Goal: Contribute content: Contribute content

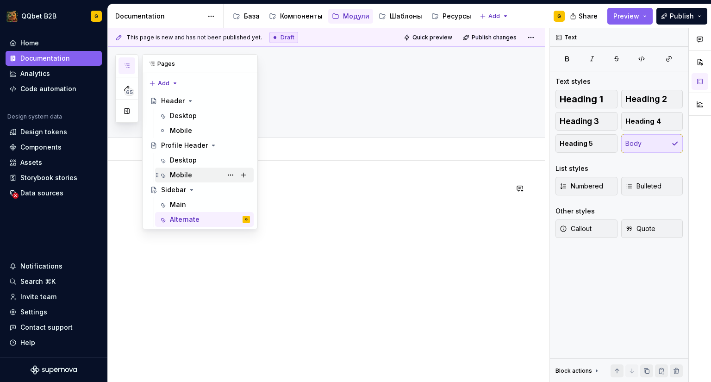
click at [195, 170] on div "Mobile" at bounding box center [210, 175] width 80 height 13
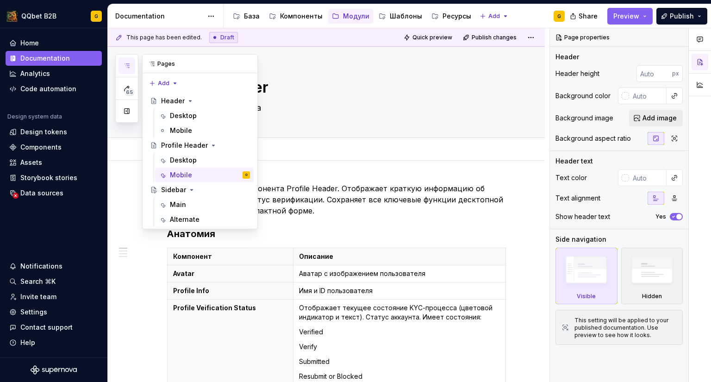
click at [126, 64] on icon "button" at bounding box center [127, 66] width 5 height 4
click at [183, 200] on div "Main" at bounding box center [210, 204] width 80 height 13
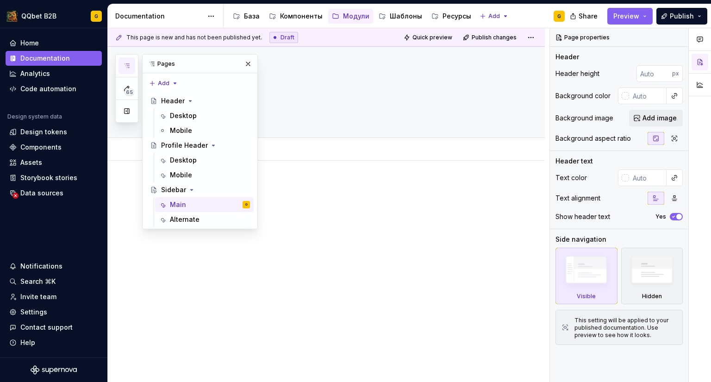
click at [329, 204] on div at bounding box center [337, 200] width 341 height 35
click at [316, 195] on div at bounding box center [337, 200] width 341 height 35
click at [250, 65] on button "button" at bounding box center [248, 63] width 13 height 13
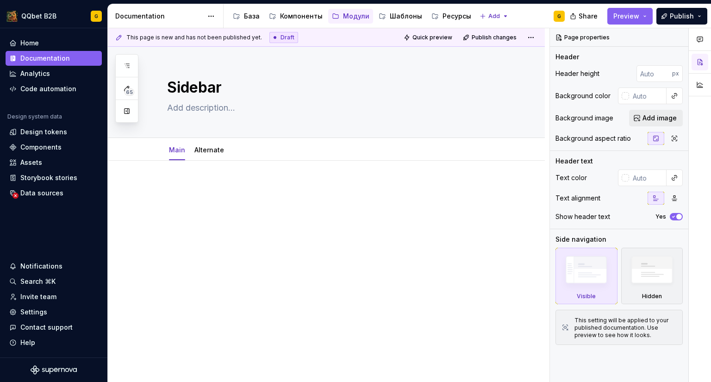
click at [246, 184] on p at bounding box center [337, 188] width 341 height 11
click at [199, 98] on textarea "Sidebar" at bounding box center [335, 87] width 341 height 22
click at [204, 107] on textarea at bounding box center [335, 108] width 341 height 15
paste textarea "это основной вертикальный навигационный компонент, состоящий из вложенных кнопо…"
type textarea "*"
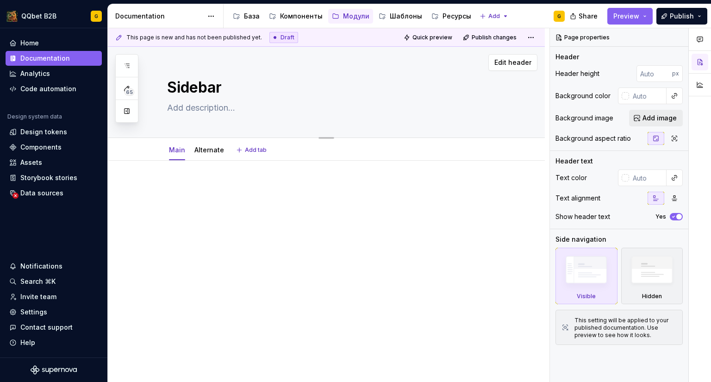
type textarea "это основной вертикальный навигационный компонент, состоящий из вложенных кнопо…"
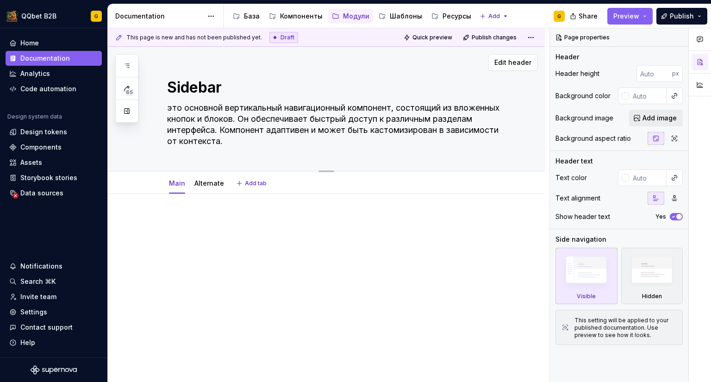
drag, startPoint x: 172, startPoint y: 107, endPoint x: 162, endPoint y: 108, distance: 10.7
click at [162, 108] on div "Sidebar это основной вертикальный навигационный компонент, состоящий из вложенн…" at bounding box center [326, 109] width 437 height 125
type textarea "*"
type textarea ""то основной вертикальный навигационный компонент, состоящий из вложенных кнопо…"
type textarea "*"
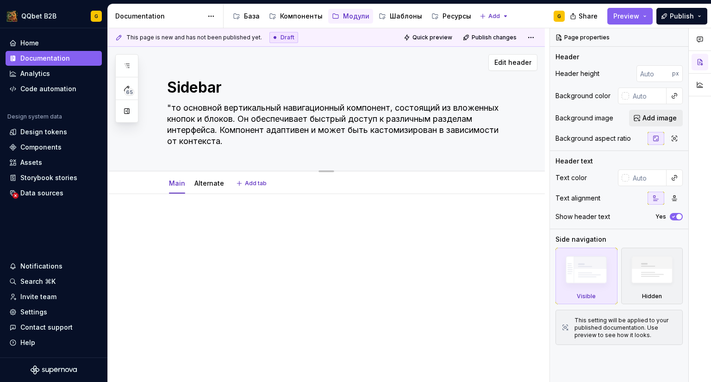
type textarea "то основной вертикальный навигационный компонент, состоящий из вложенных кнопок…"
type textarea "*"
type textarea "Это основной вертикальный навигационный компонент, состоящий из вложенных кнопо…"
click at [357, 139] on textarea "Это основной вертикальный навигационный компонент, состоящий из вложенных кнопо…" at bounding box center [335, 125] width 341 height 48
click at [243, 133] on textarea "Это основной вертикальный навигационный компонент, состоящий из вложенных кнопо…" at bounding box center [335, 125] width 341 height 48
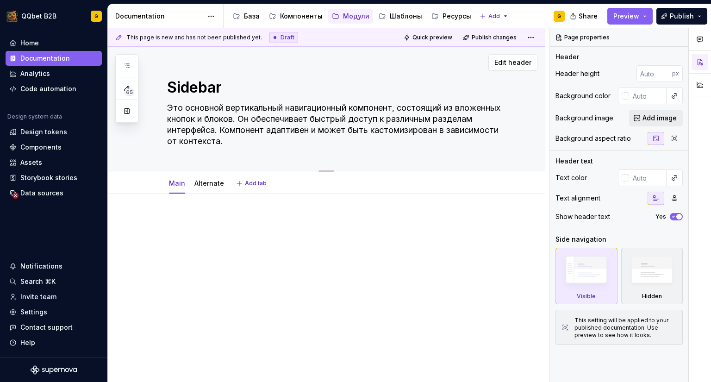
click at [283, 140] on textarea "Это основной вертикальный навигационный компонент, состоящий из вложенных кнопо…" at bounding box center [335, 125] width 341 height 48
type textarea "*"
type textarea "Это основной вертикальный навигационный компонент, состоящий из вложенных кнопо…"
click at [223, 211] on div at bounding box center [326, 285] width 437 height 183
click at [193, 222] on p at bounding box center [337, 221] width 341 height 11
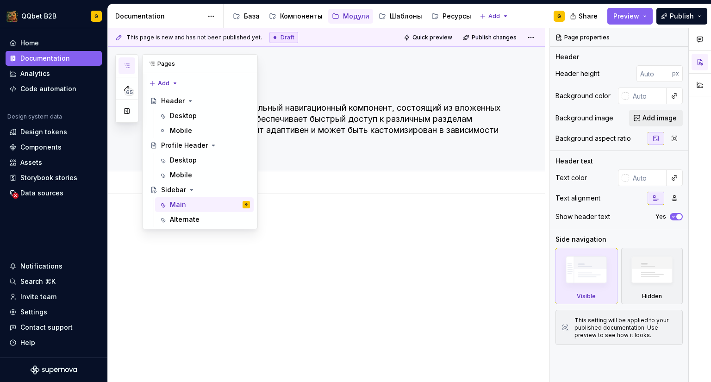
click at [126, 65] on icon "button" at bounding box center [126, 65] width 7 height 7
click at [187, 156] on div "Desktop" at bounding box center [183, 160] width 27 height 9
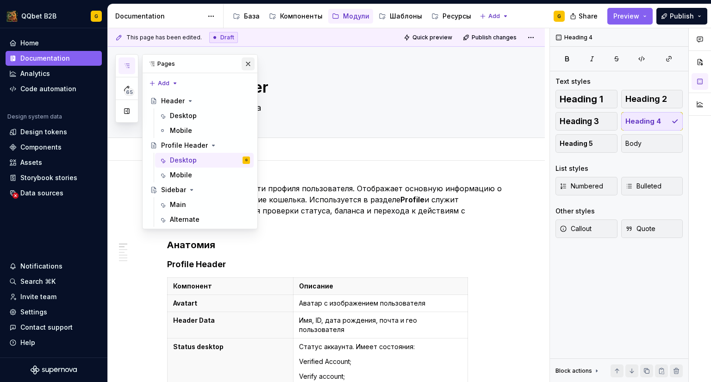
click at [251, 65] on button "button" at bounding box center [248, 63] width 13 height 13
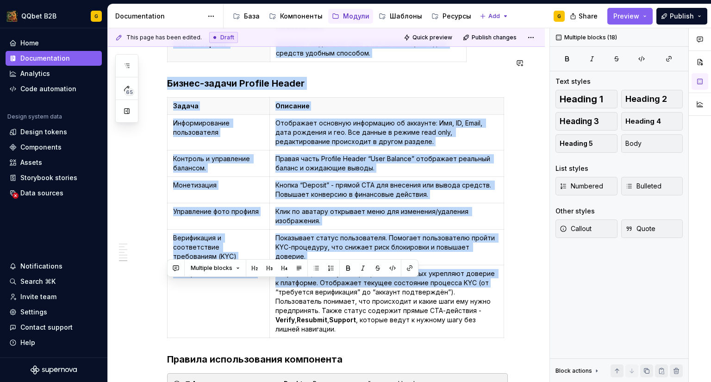
scroll to position [1520, 0]
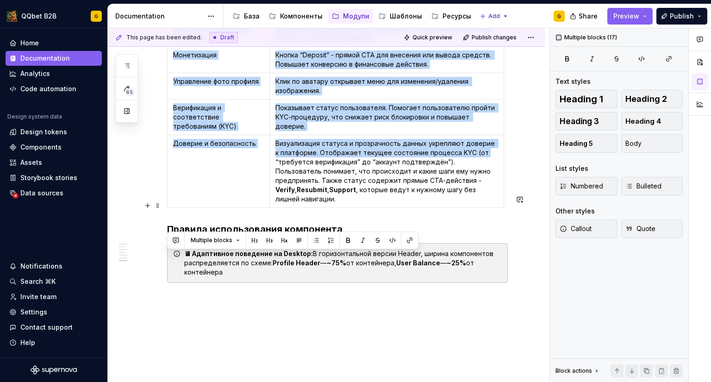
drag, startPoint x: 168, startPoint y: 187, endPoint x: 484, endPoint y: 224, distance: 318.0
click at [484, 249] on div "🖥 Адаптивное поведение на Desktop: В горизонтальной версии Header, ширина компо…" at bounding box center [343, 263] width 318 height 28
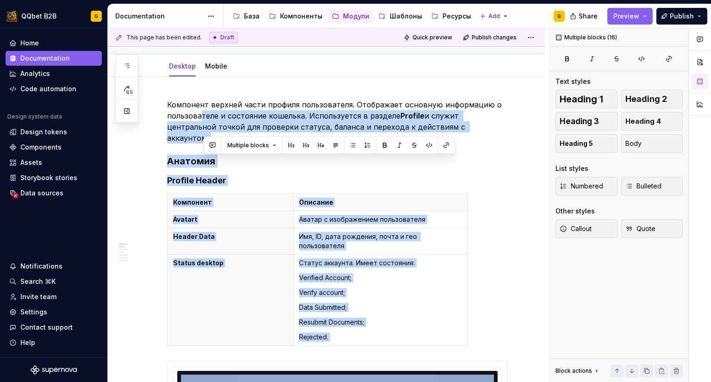
scroll to position [0, 0]
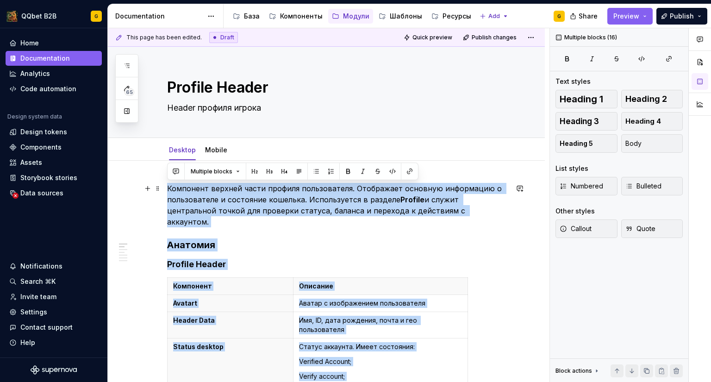
drag, startPoint x: 360, startPoint y: 178, endPoint x: 168, endPoint y: 185, distance: 192.3
copy div "**********"
click at [189, 203] on p "Компонент верхней части профиля пользователя. Отображает основную информацию о …" at bounding box center [337, 205] width 341 height 44
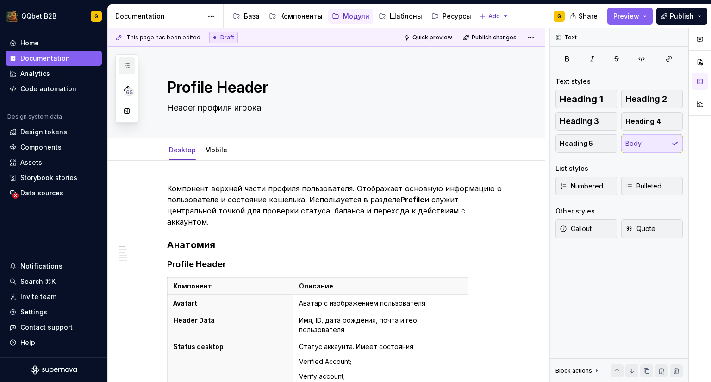
click at [131, 65] on button "button" at bounding box center [127, 65] width 17 height 17
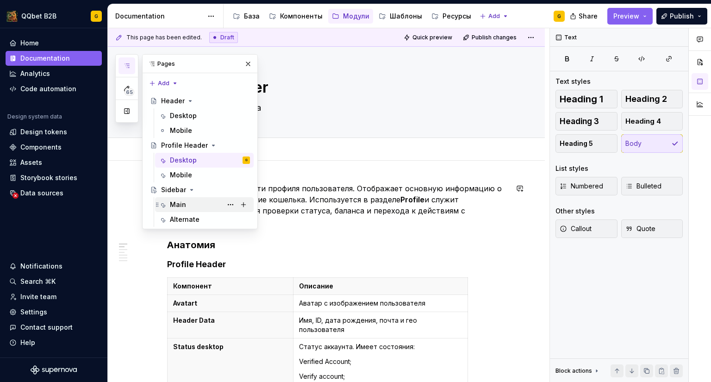
click at [189, 202] on div "Main" at bounding box center [210, 204] width 80 height 13
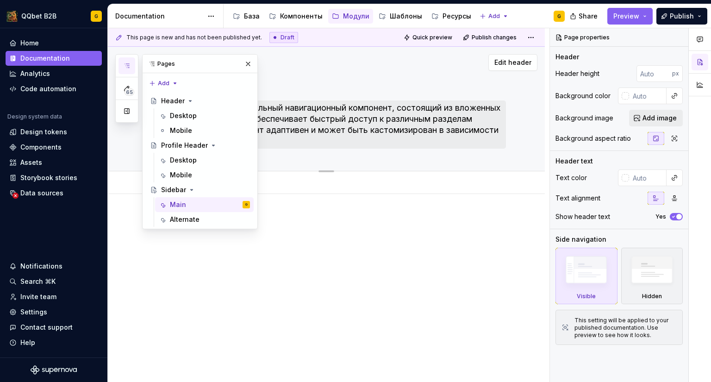
drag, startPoint x: 252, startPoint y: 58, endPoint x: 253, endPoint y: 103, distance: 44.5
click at [252, 58] on button "button" at bounding box center [248, 63] width 13 height 13
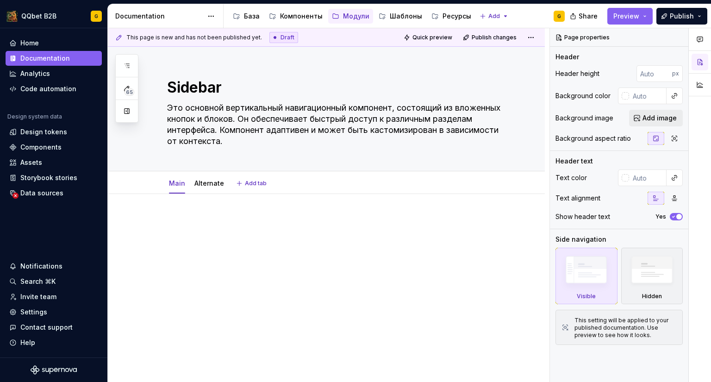
type textarea "*"
click at [220, 229] on div at bounding box center [337, 233] width 341 height 35
paste div
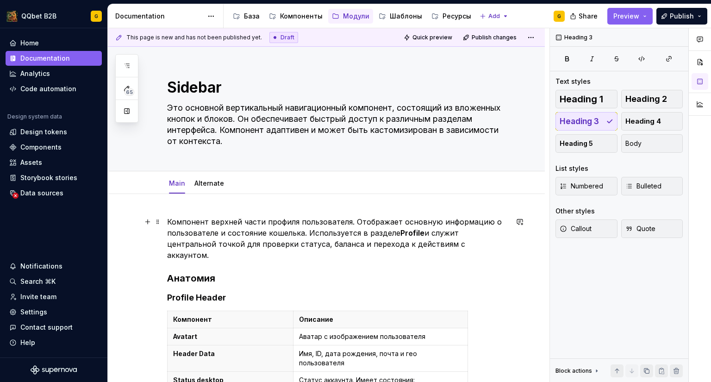
click at [220, 230] on p "Компонент верхней части профиля пользователя. Отображает основную информацию о …" at bounding box center [337, 238] width 341 height 44
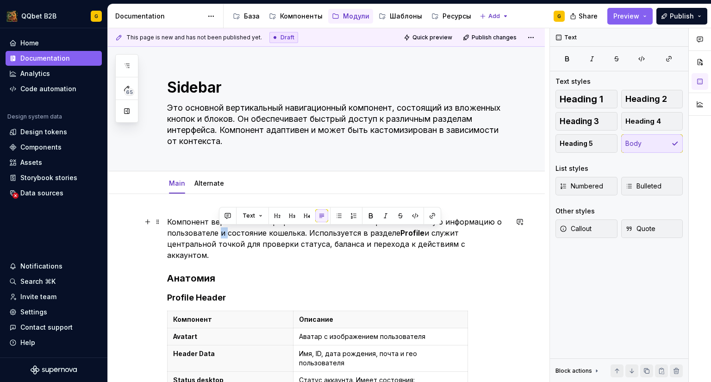
click at [220, 230] on p "Компонент верхней части профиля пользователя. Отображает основную информацию о …" at bounding box center [337, 238] width 341 height 44
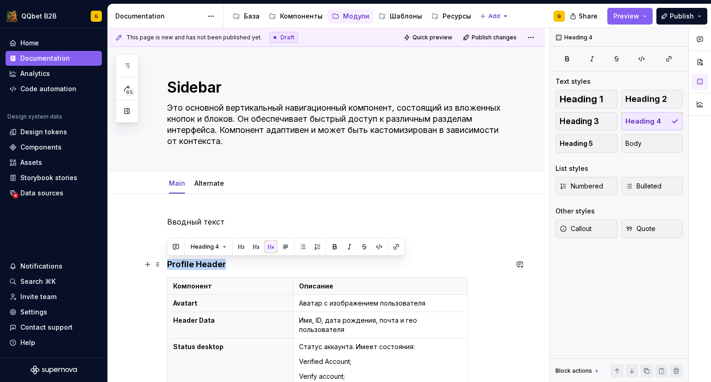
click at [169, 266] on h4 "Profile Header" at bounding box center [337, 264] width 341 height 11
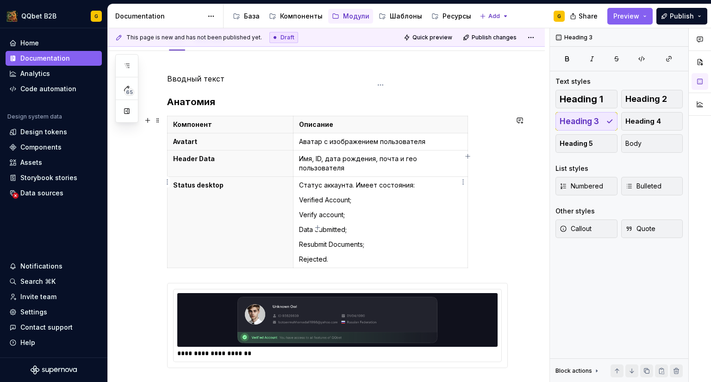
scroll to position [139, 0]
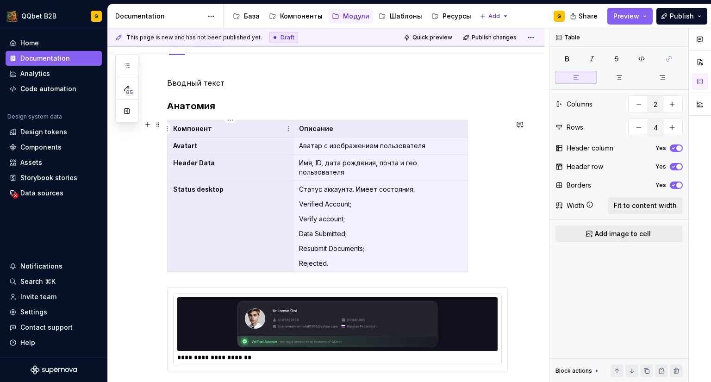
drag, startPoint x: 354, startPoint y: 255, endPoint x: 175, endPoint y: 122, distance: 223.8
click at [175, 122] on tbody "Компонент Описание Avatart Аватар с изображением пользователя Header Data Имя, …" at bounding box center [318, 196] width 301 height 152
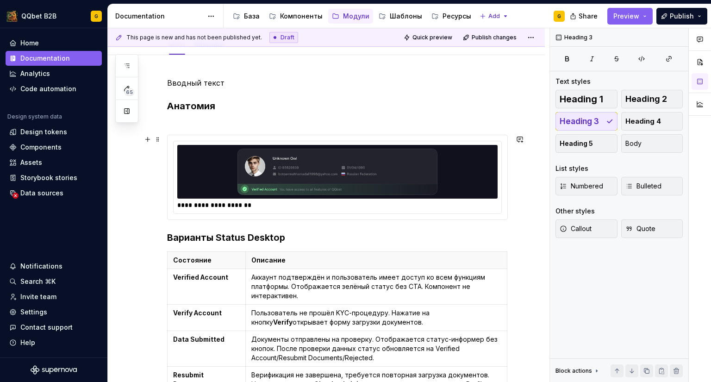
scroll to position [145, 0]
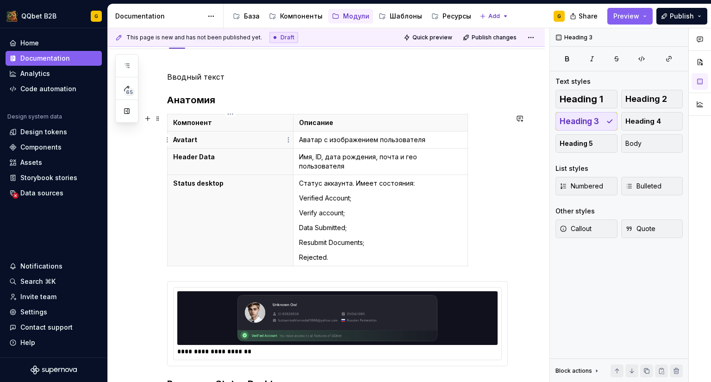
click at [234, 175] on th "Status desktop" at bounding box center [231, 220] width 126 height 91
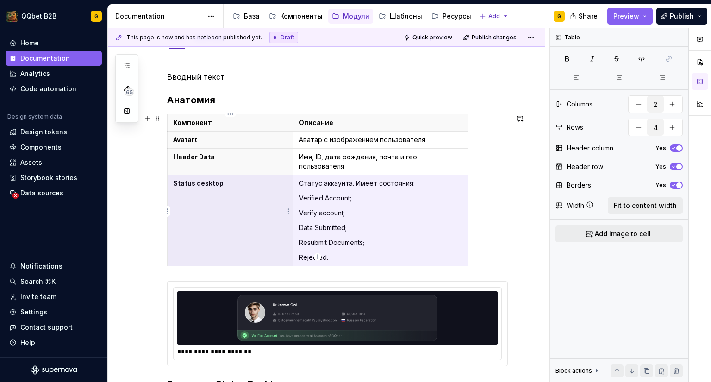
drag, startPoint x: 354, startPoint y: 250, endPoint x: 183, endPoint y: 172, distance: 187.6
click at [183, 175] on tr "Status desktop Статус аккаунта. Имеет состояния: Verified Account; Verify accou…" at bounding box center [318, 220] width 301 height 91
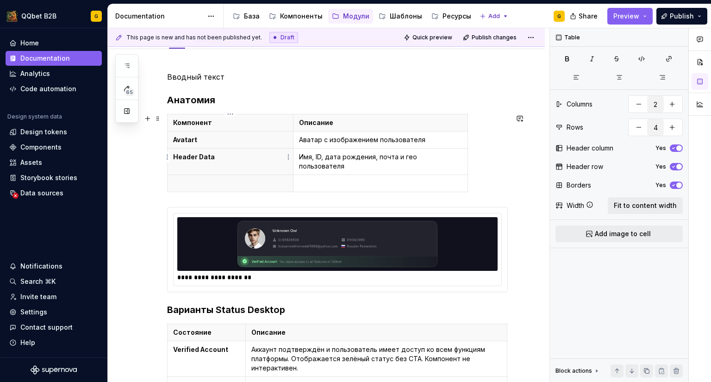
click at [205, 152] on p "Header Data" at bounding box center [230, 156] width 114 height 9
click at [242, 142] on p "Avatart" at bounding box center [230, 139] width 114 height 9
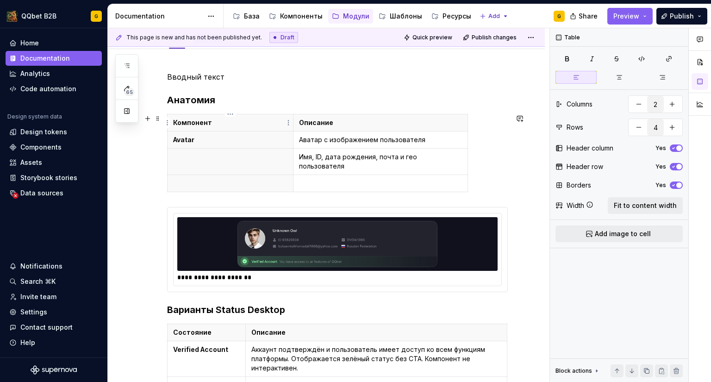
click at [223, 122] on p "Компонент" at bounding box center [230, 122] width 114 height 9
click at [209, 134] on th "Avatar" at bounding box center [231, 140] width 126 height 17
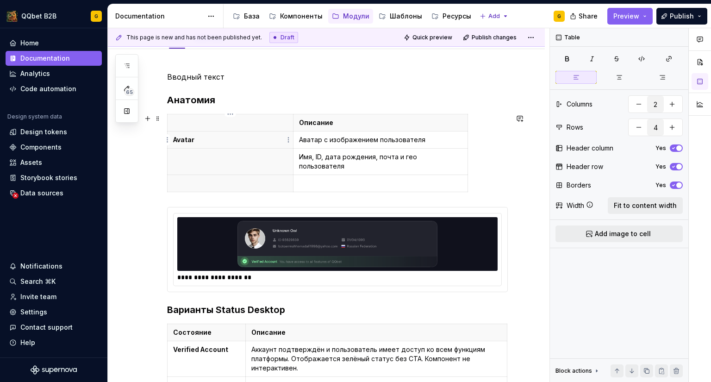
click at [213, 137] on th "Avatar" at bounding box center [231, 140] width 126 height 17
click at [213, 137] on p "Avata" at bounding box center [230, 139] width 114 height 9
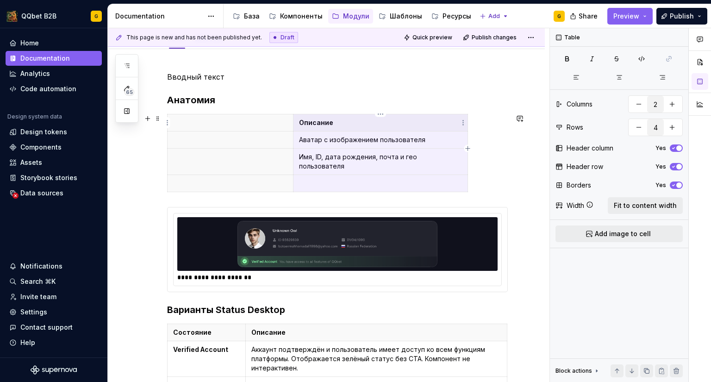
drag, startPoint x: 339, startPoint y: 173, endPoint x: 332, endPoint y: 125, distance: 48.7
click at [332, 125] on tbody "Описание Аватар с изображением пользователя Имя, ID, дата рождения, почта и гео…" at bounding box center [318, 153] width 301 height 78
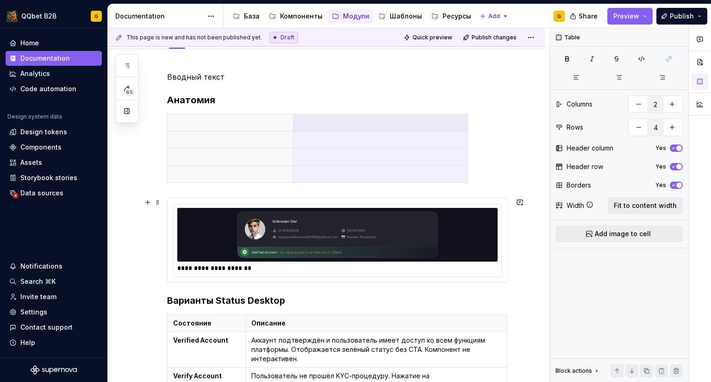
click at [277, 234] on img at bounding box center [337, 235] width 313 height 46
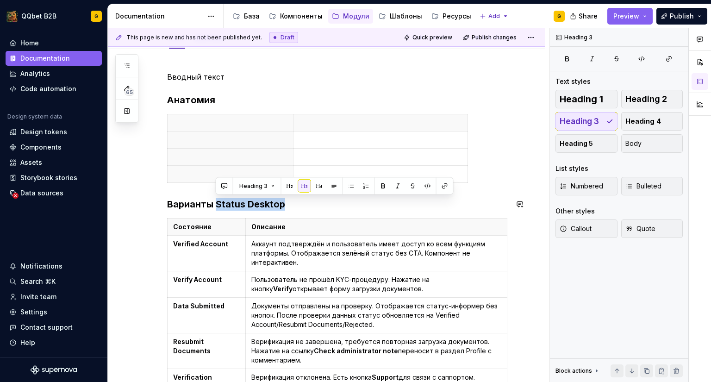
drag, startPoint x: 278, startPoint y: 213, endPoint x: 324, endPoint y: 212, distance: 45.9
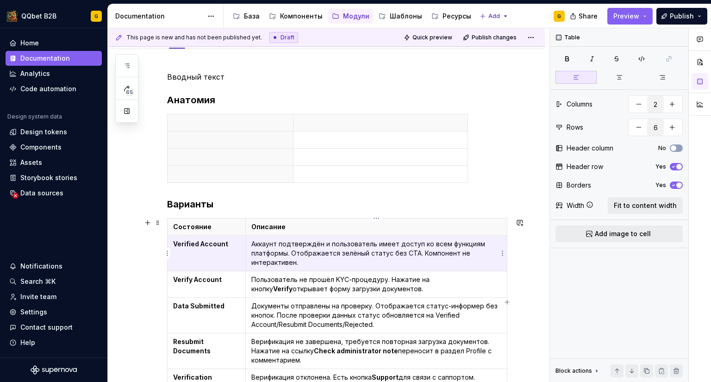
drag, startPoint x: 176, startPoint y: 244, endPoint x: 273, endPoint y: 255, distance: 98.4
click at [273, 255] on tr "Verified Account Аккаунт подтверждён и пользователь имеет доступ ко всем функци…" at bounding box center [338, 254] width 340 height 36
click at [273, 255] on p "Аккаунт подтверждён и пользователь имеет доступ ко всем функциям платформы. Ото…" at bounding box center [376, 253] width 250 height 28
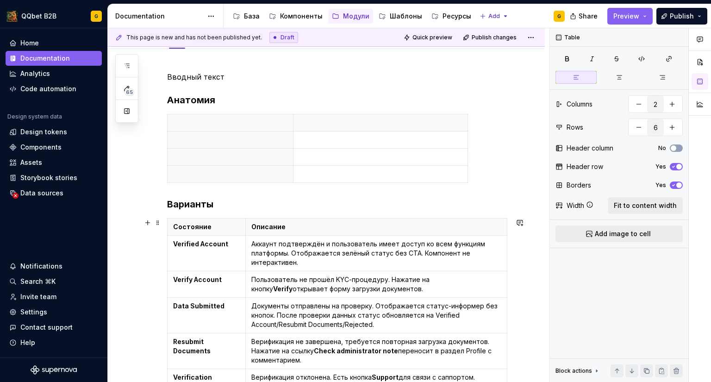
scroll to position [238, 0]
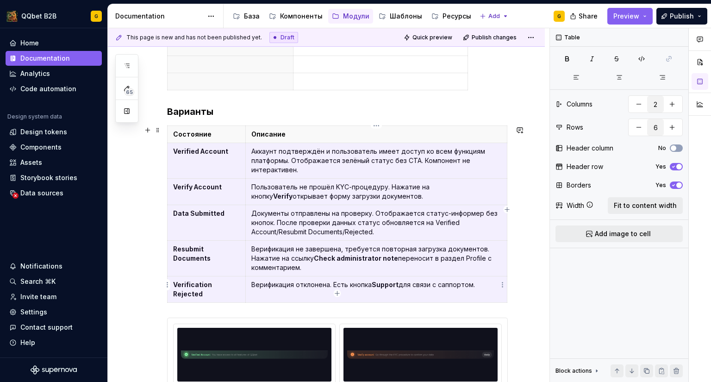
drag, startPoint x: 171, startPoint y: 154, endPoint x: 487, endPoint y: 281, distance: 340.2
click at [487, 281] on tbody "Состояние Описание Verified Account Аккаунт подтверждён и пользователь имеет до…" at bounding box center [338, 214] width 340 height 177
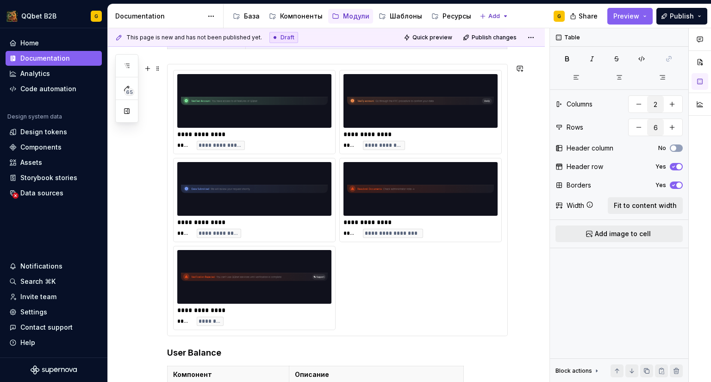
scroll to position [423, 0]
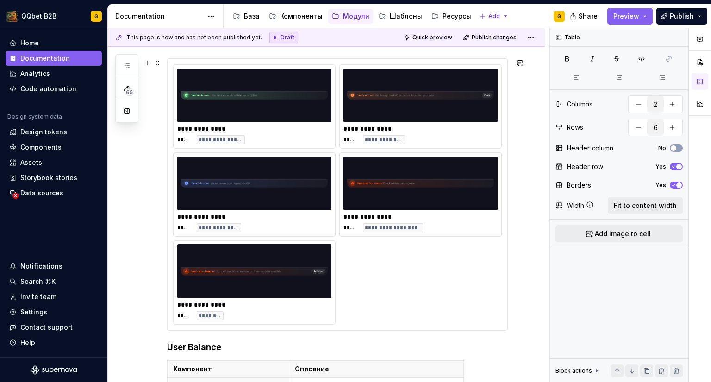
click at [422, 271] on div "**********" at bounding box center [337, 194] width 329 height 260
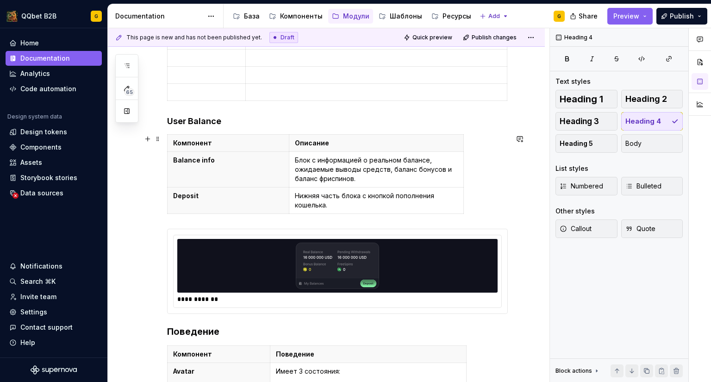
scroll to position [284, 0]
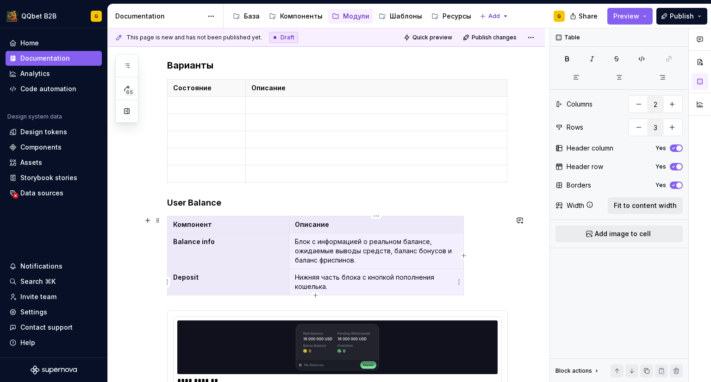
drag, startPoint x: 172, startPoint y: 225, endPoint x: 381, endPoint y: 277, distance: 215.9
click at [381, 277] on tbody "Компонент Описание Balance info Блок с информацией о реальном балансе, ожидаемы…" at bounding box center [316, 255] width 296 height 79
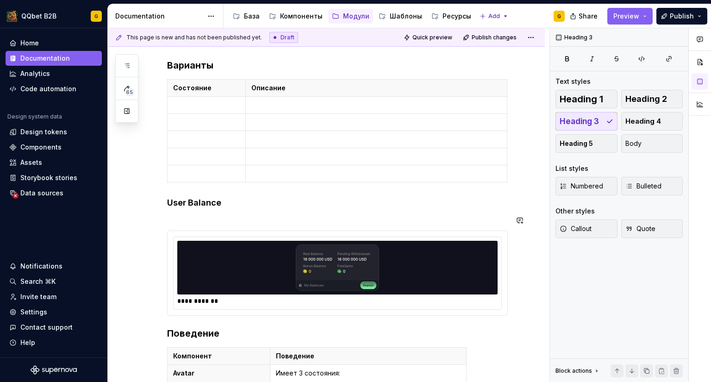
scroll to position [322, 0]
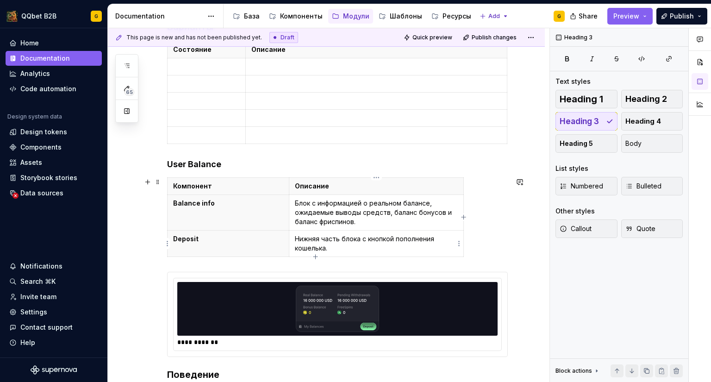
click at [371, 246] on p "Нижняя часть блока с кнопкой пополнения кошелька." at bounding box center [376, 243] width 163 height 19
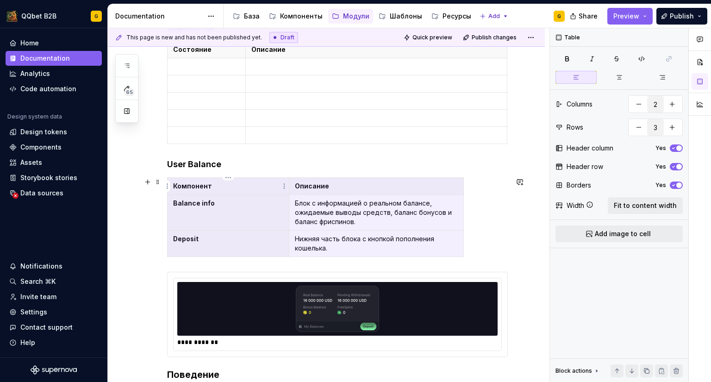
drag, startPoint x: 157, startPoint y: 189, endPoint x: 177, endPoint y: 184, distance: 20.9
click at [177, 184] on tbody "Компонент Описание Balance info Блок с информацией о реальном балансе, ожидаемы…" at bounding box center [316, 217] width 296 height 79
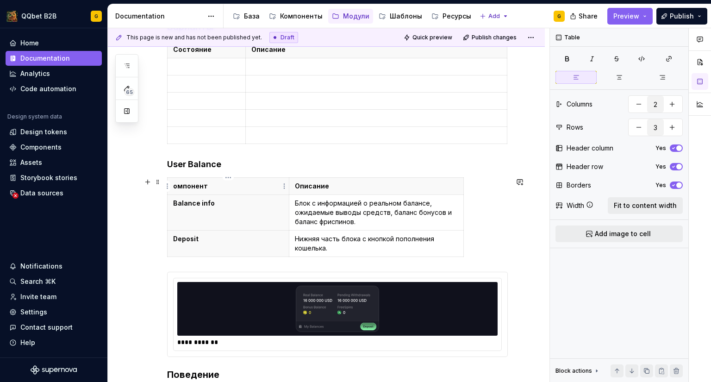
click at [189, 184] on p "омпонент" at bounding box center [228, 186] width 110 height 9
click at [191, 206] on p "Balance info" at bounding box center [228, 203] width 110 height 9
click at [193, 223] on th "info" at bounding box center [229, 213] width 122 height 36
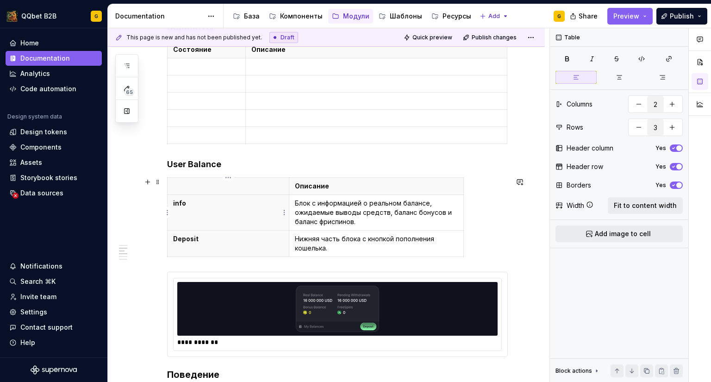
click at [193, 223] on th "info" at bounding box center [229, 213] width 122 height 36
click at [184, 203] on p "info" at bounding box center [228, 203] width 110 height 9
click at [183, 202] on p "info" at bounding box center [228, 203] width 110 height 9
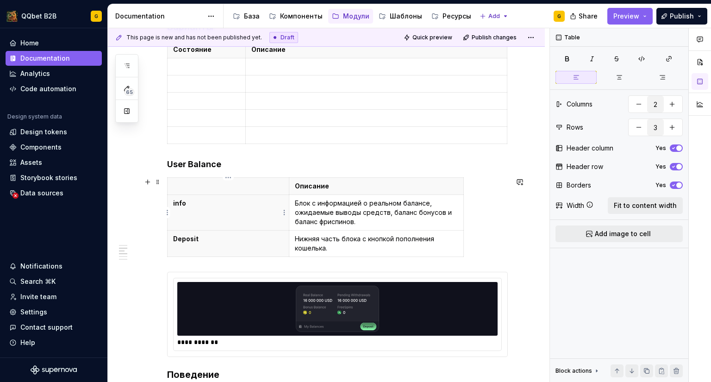
click at [183, 202] on p "info" at bounding box center [228, 203] width 110 height 9
click at [201, 239] on p "Deposit" at bounding box center [228, 238] width 110 height 9
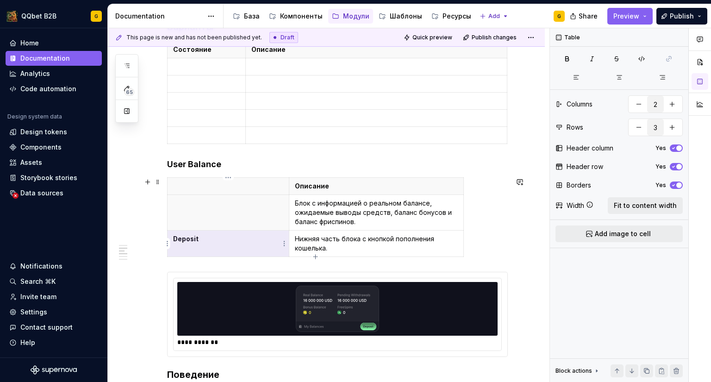
click at [201, 239] on p "Deposit" at bounding box center [228, 238] width 110 height 9
click at [332, 240] on p "Нижняя часть блока с кнопкой пополнения кошелька." at bounding box center [376, 243] width 163 height 19
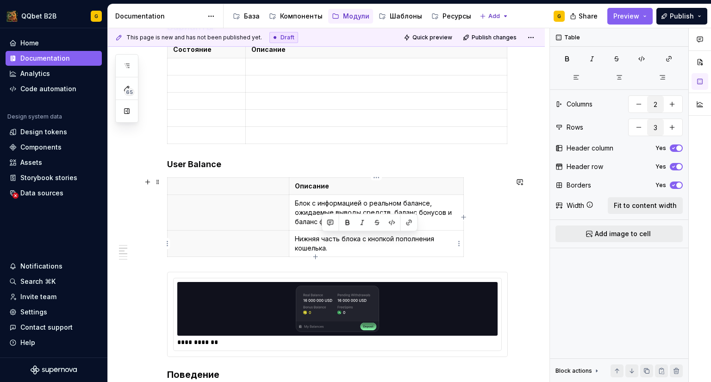
click at [332, 240] on p "Нижняя часть блока с кнопкой пополнения кошелька." at bounding box center [376, 243] width 163 height 19
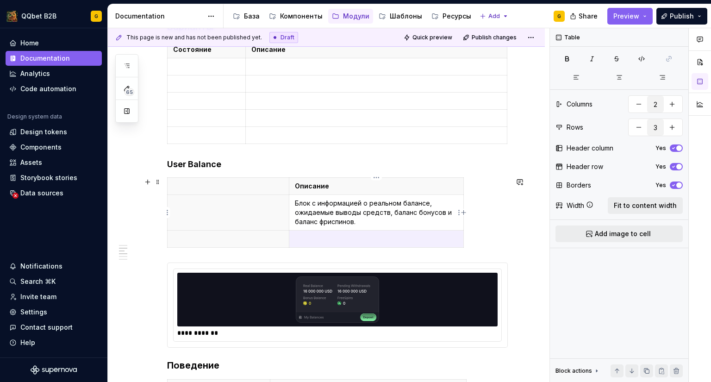
click at [337, 212] on p "Блок с информацией о реальном балансе, ожидаемые выводы средств, баланс бонусов…" at bounding box center [376, 213] width 163 height 28
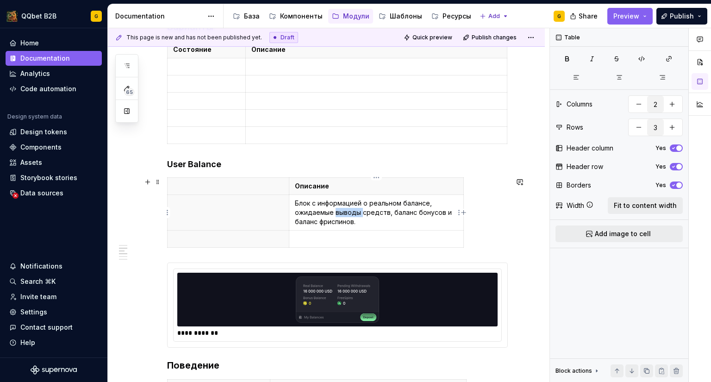
click at [337, 212] on p "Блок с информацией о реальном балансе, ожидаемые выводы средств, баланс бонусов…" at bounding box center [376, 213] width 163 height 28
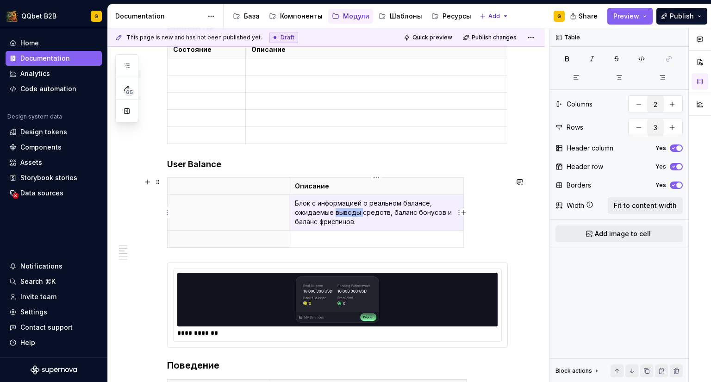
click at [337, 212] on p "Блок с информацией о реальном балансе, ожидаемые выводы средств, баланс бонусов…" at bounding box center [376, 213] width 163 height 28
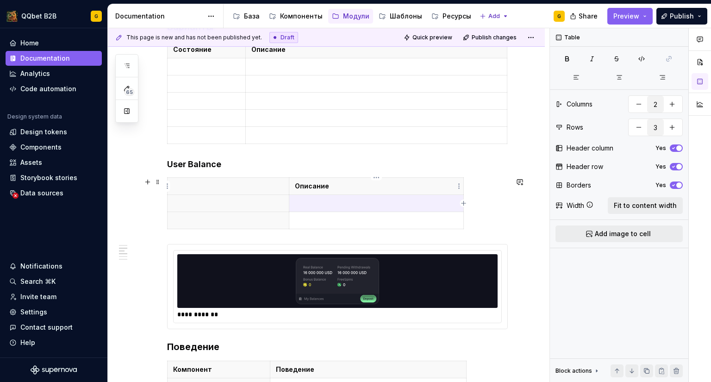
click at [317, 184] on p "Описание" at bounding box center [376, 186] width 163 height 9
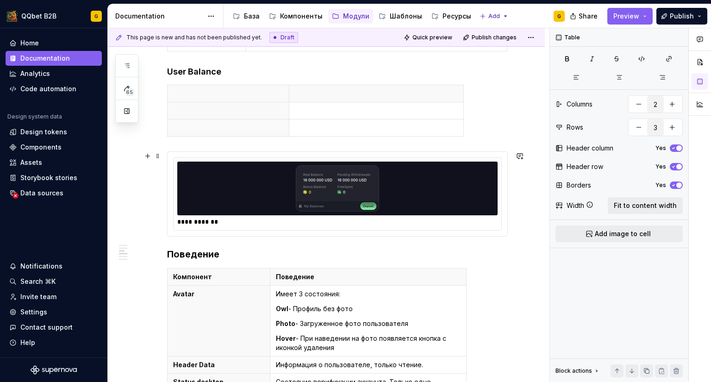
click at [238, 227] on div "**********" at bounding box center [338, 194] width 328 height 72
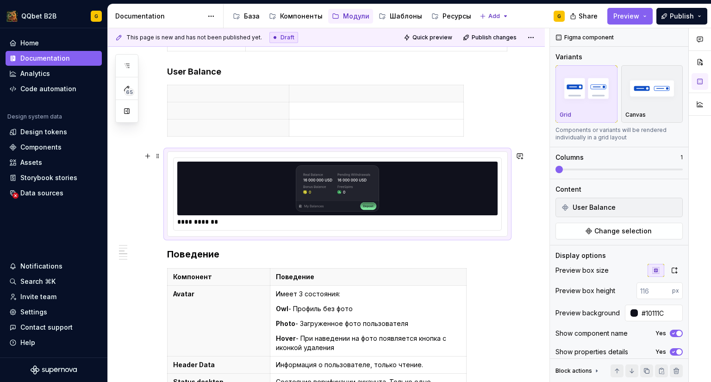
type textarea "*"
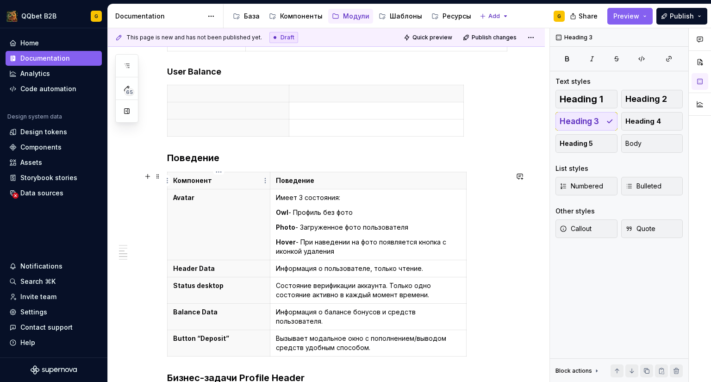
click at [191, 184] on p "Компонент" at bounding box center [218, 180] width 91 height 9
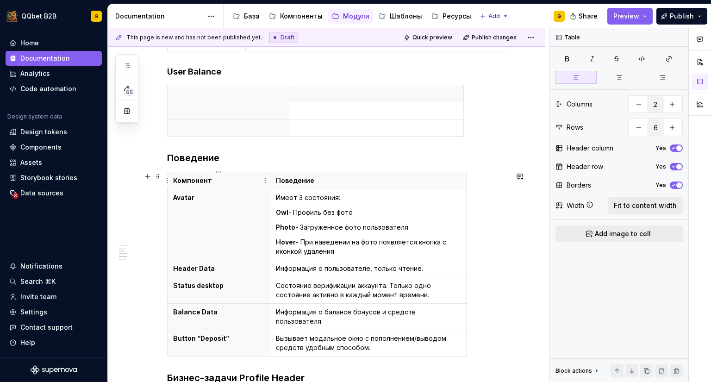
click at [191, 184] on p "Компонент" at bounding box center [218, 180] width 91 height 9
drag, startPoint x: 358, startPoint y: 182, endPoint x: 273, endPoint y: 180, distance: 85.2
click at [273, 180] on th "Поведение" at bounding box center [368, 180] width 196 height 17
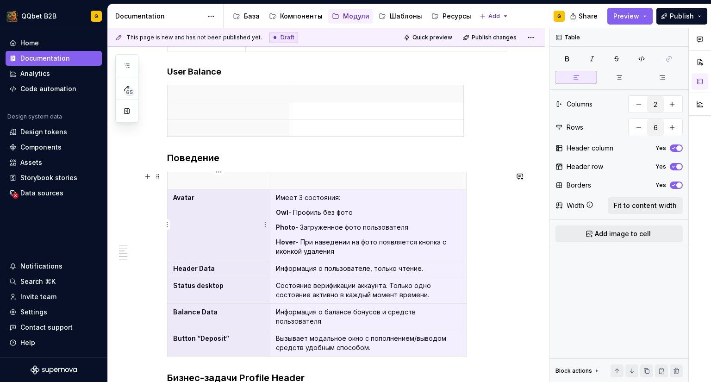
drag, startPoint x: 371, startPoint y: 341, endPoint x: 180, endPoint y: 209, distance: 232.8
click at [180, 209] on tbody "Avatar Имеет 3 состояния: Owl - Профиль без фото Photo - Загруженное фото польз…" at bounding box center [317, 264] width 299 height 184
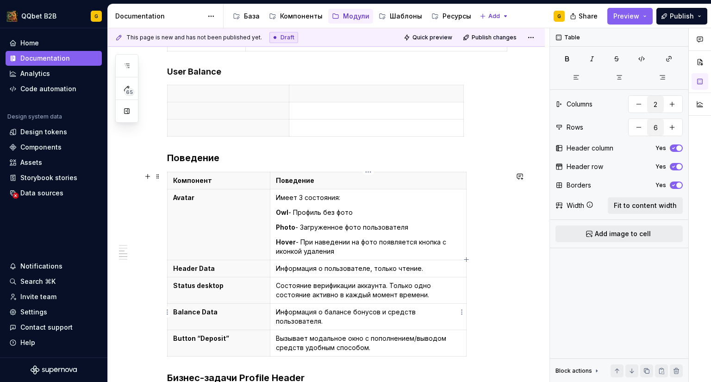
click at [374, 310] on p "Информация о балансе бонусов и средств пользователя." at bounding box center [368, 317] width 185 height 19
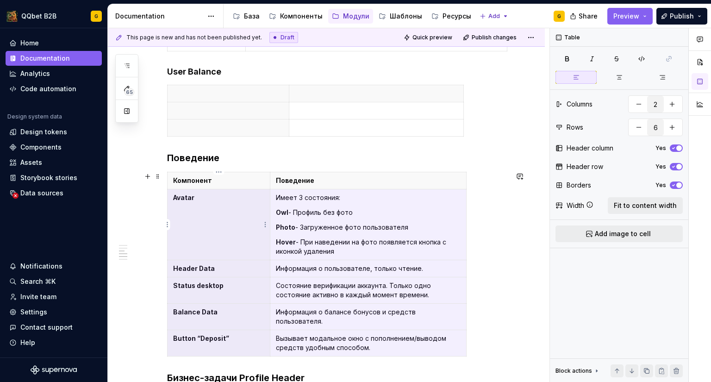
drag, startPoint x: 377, startPoint y: 339, endPoint x: 180, endPoint y: 206, distance: 237.1
click at [180, 206] on tbody "Компонент Поведение Avatar Имеет 3 состояния: Owl - Профиль без фото Photo - За…" at bounding box center [317, 264] width 299 height 184
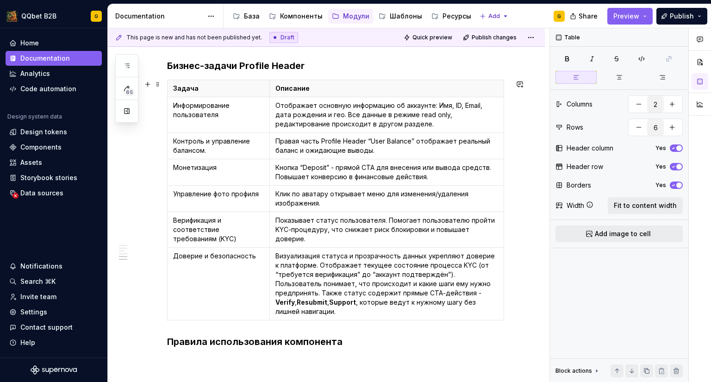
scroll to position [647, 0]
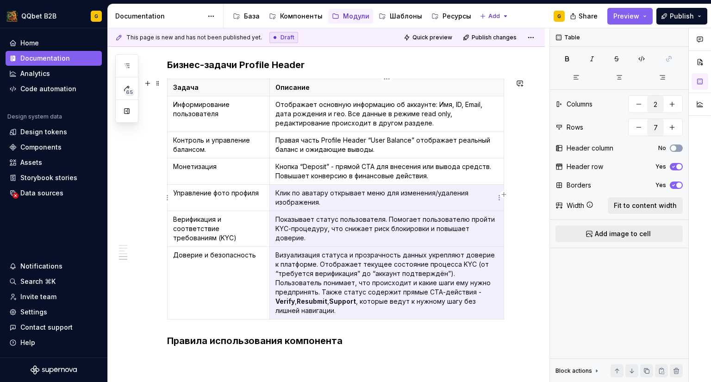
type input "7"
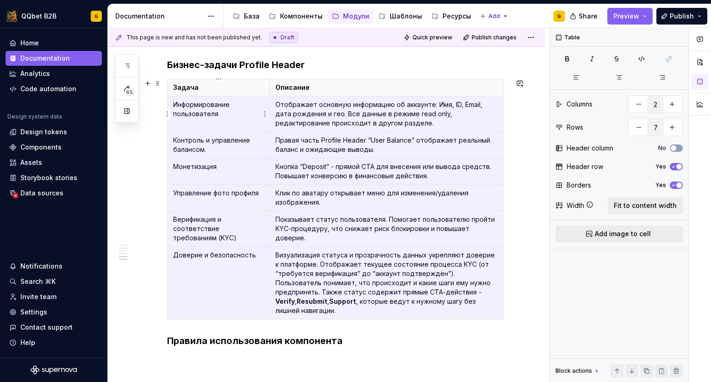
drag, startPoint x: 291, startPoint y: 189, endPoint x: 179, endPoint y: 108, distance: 137.8
click at [179, 108] on tbody "Задача Описание Информирование пользователя Отображает основную информацию об а…" at bounding box center [336, 199] width 337 height 240
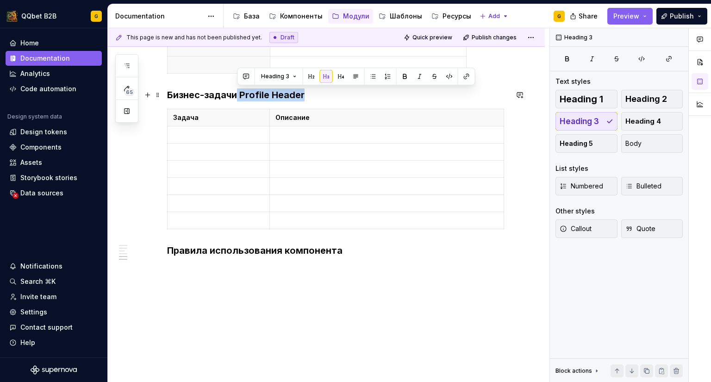
drag, startPoint x: 236, startPoint y: 95, endPoint x: 326, endPoint y: 100, distance: 90.0
click at [326, 100] on h3 "Бизнес-задачи Profile Header" at bounding box center [337, 94] width 341 height 13
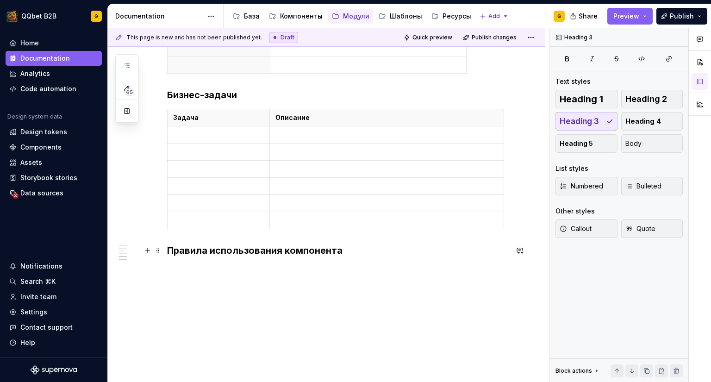
click at [346, 254] on h3 "Правила использования компонента" at bounding box center [337, 250] width 341 height 13
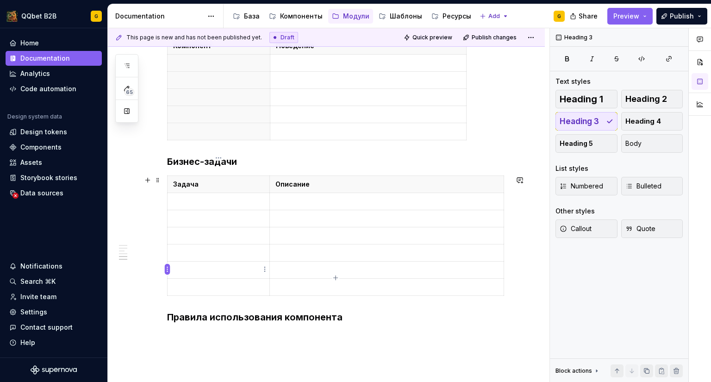
scroll to position [570, 0]
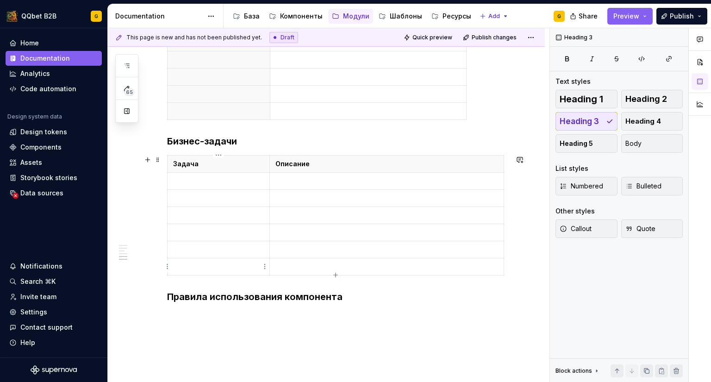
click at [170, 268] on td at bounding box center [219, 266] width 102 height 17
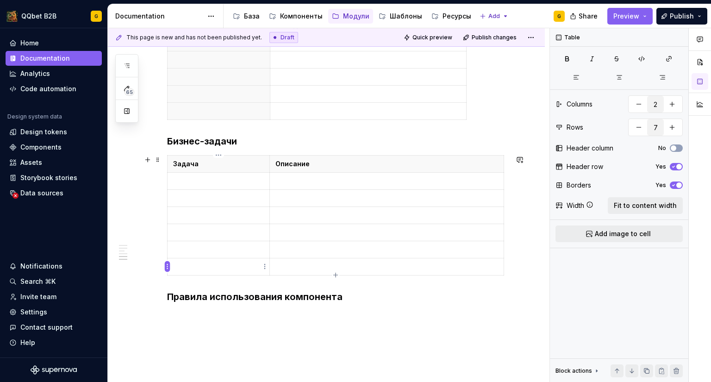
click at [166, 267] on html "QQbet B2B G Home Documentation Analytics Code automation Design system data Des…" at bounding box center [355, 191] width 711 height 382
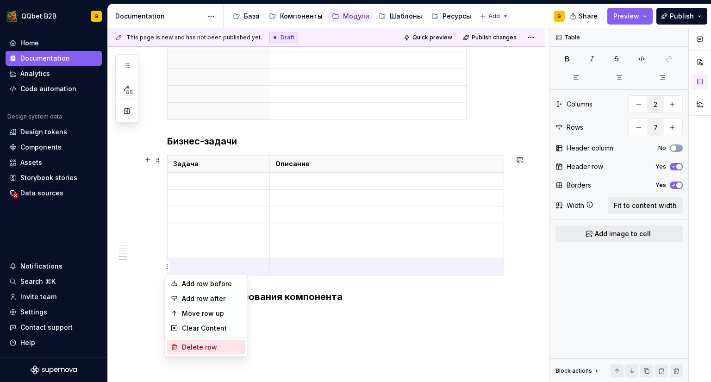
click at [202, 348] on div "Delete row" at bounding box center [212, 347] width 60 height 9
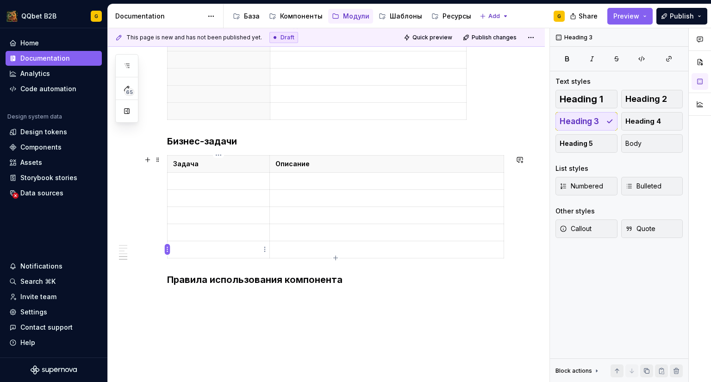
click at [169, 247] on html "QQbet B2B G Home Documentation Analytics Code automation Design system data Des…" at bounding box center [355, 191] width 711 height 382
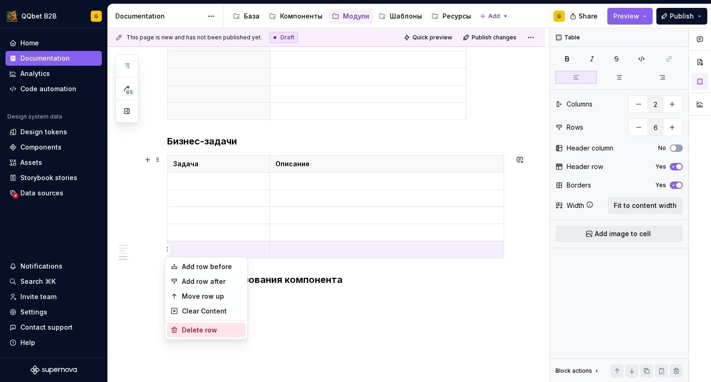
click at [197, 329] on div "Delete row" at bounding box center [212, 330] width 60 height 9
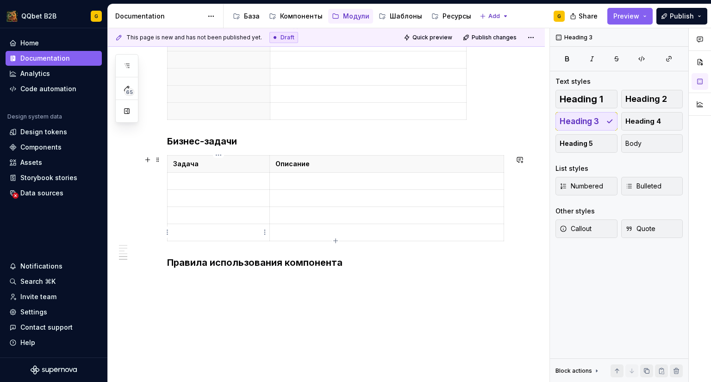
click at [168, 231] on html "QQbet B2B G Home Documentation Analytics Code automation Design system data Des…" at bounding box center [355, 191] width 711 height 382
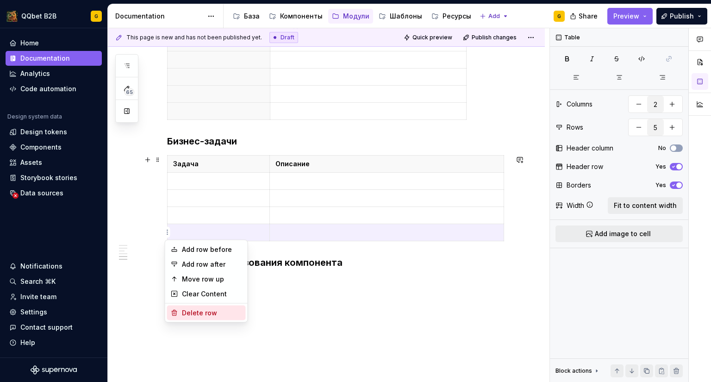
click at [191, 308] on div "Delete row" at bounding box center [206, 313] width 79 height 15
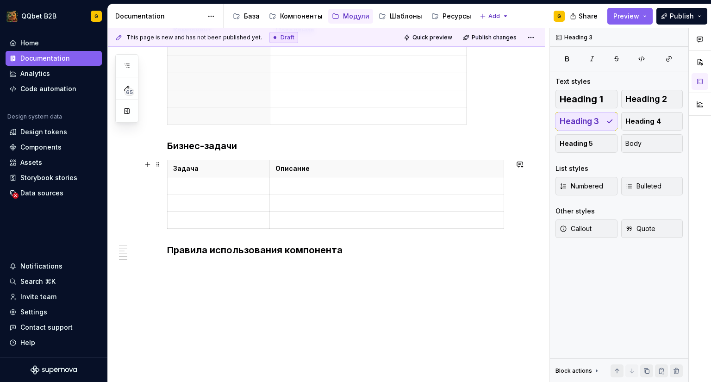
scroll to position [565, 0]
click at [168, 220] on html "QQbet B2B G Home Documentation Analytics Code automation Design system data Des…" at bounding box center [355, 191] width 711 height 382
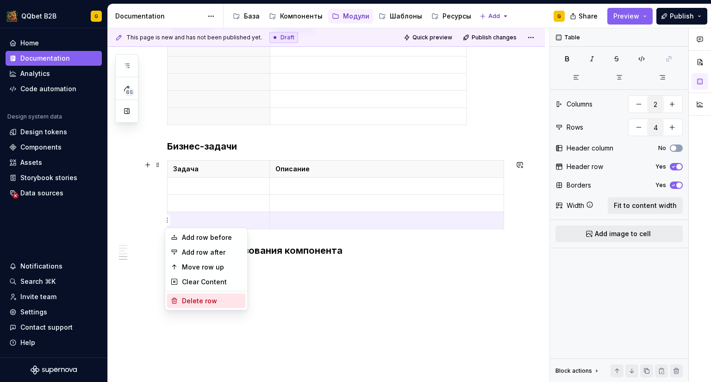
click at [195, 303] on div "Delete row" at bounding box center [212, 300] width 60 height 9
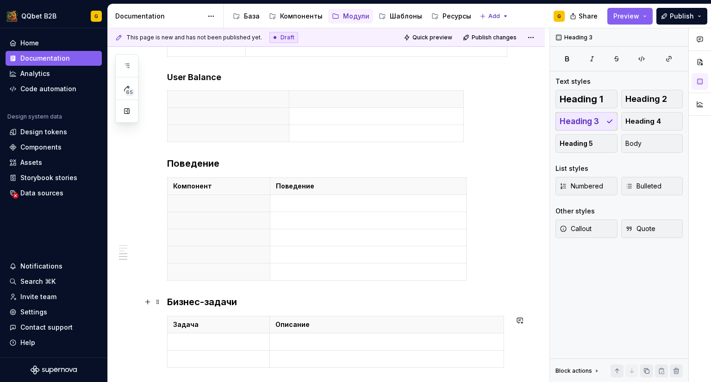
scroll to position [409, 0]
click at [166, 274] on html "QQbet B2B G Home Documentation Analytics Code automation Design system data Des…" at bounding box center [355, 191] width 711 height 382
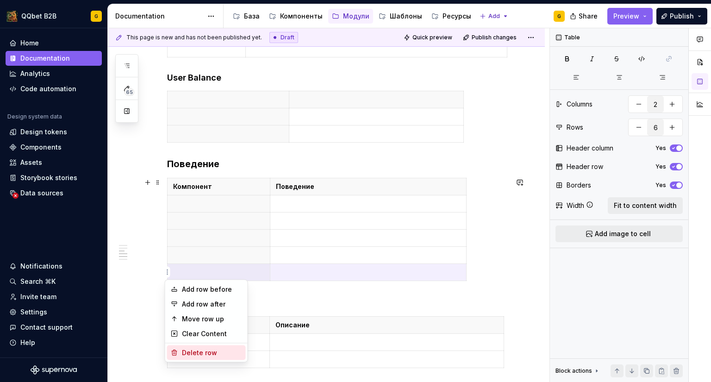
click at [196, 350] on div "Delete row" at bounding box center [212, 352] width 60 height 9
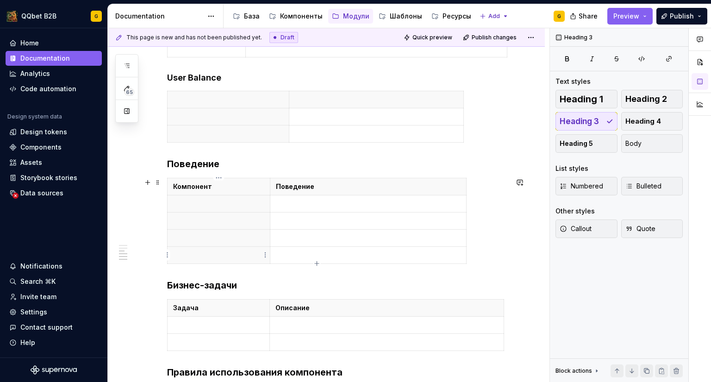
click at [169, 253] on html "QQbet B2B G Home Documentation Analytics Code automation Design system data Des…" at bounding box center [355, 191] width 711 height 382
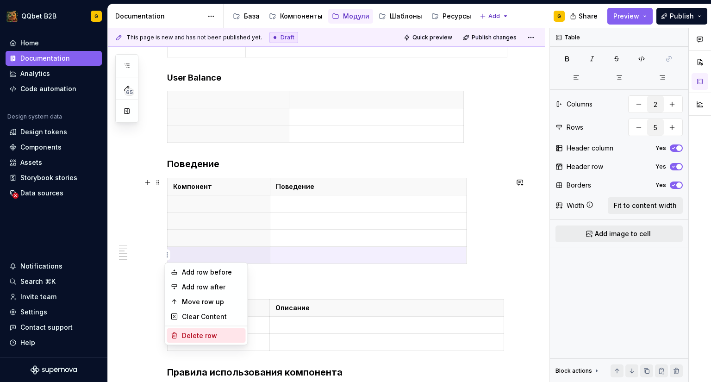
click at [190, 334] on div "Delete row" at bounding box center [212, 335] width 60 height 9
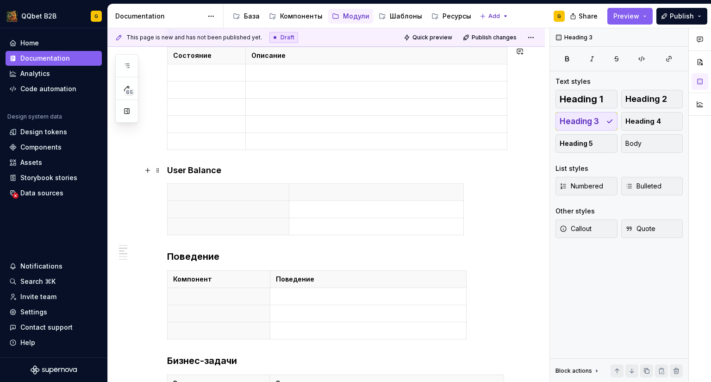
scroll to position [224, 0]
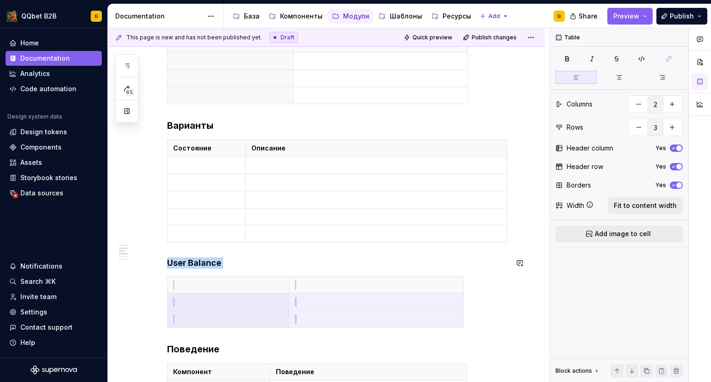
drag, startPoint x: 311, startPoint y: 318, endPoint x: 163, endPoint y: 250, distance: 162.5
click at [163, 250] on div "Вводный текст Анатомия Варианты Состояние Описание User Balance Поведение Компо…" at bounding box center [326, 321] width 437 height 703
click at [170, 260] on h4 "User Balance" at bounding box center [337, 263] width 341 height 11
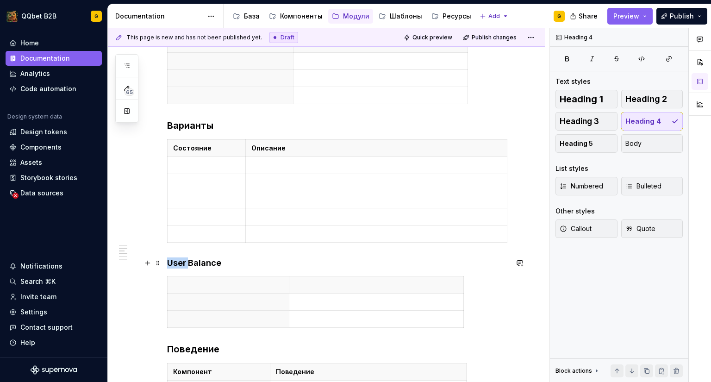
click at [170, 260] on h4 "User Balance" at bounding box center [337, 263] width 341 height 11
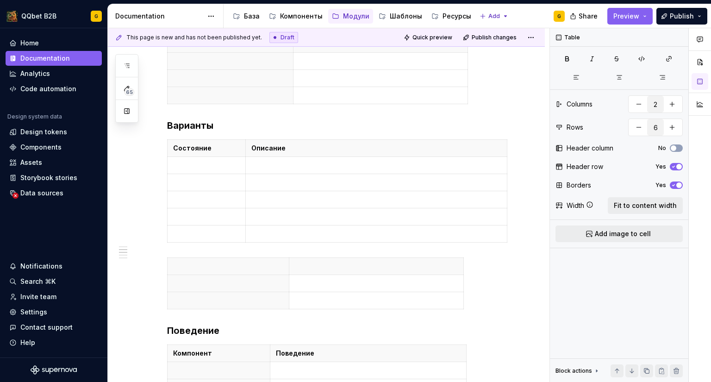
type input "3"
click at [170, 260] on th at bounding box center [229, 266] width 122 height 17
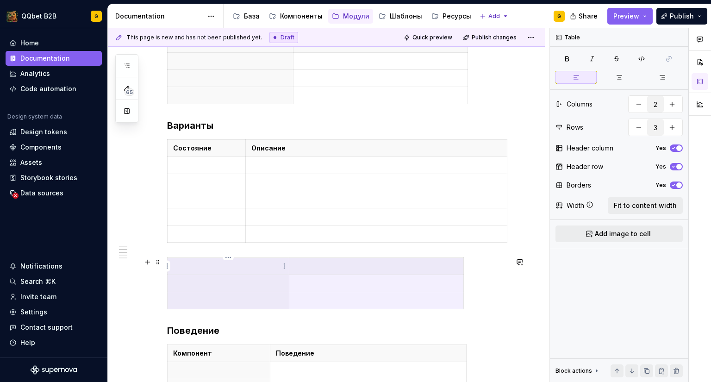
drag, startPoint x: 313, startPoint y: 295, endPoint x: 255, endPoint y: 265, distance: 65.5
click at [255, 265] on tbody at bounding box center [316, 283] width 296 height 51
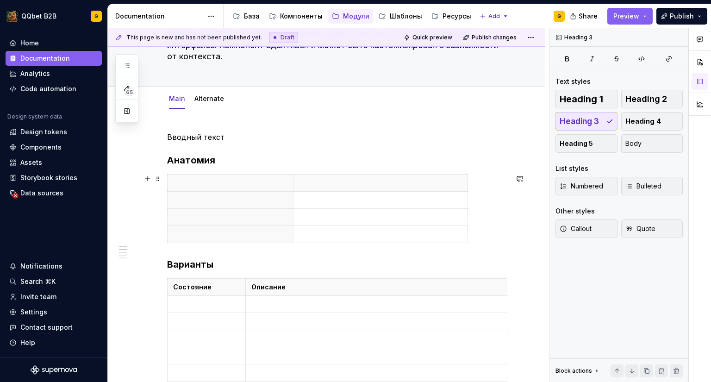
scroll to position [38, 0]
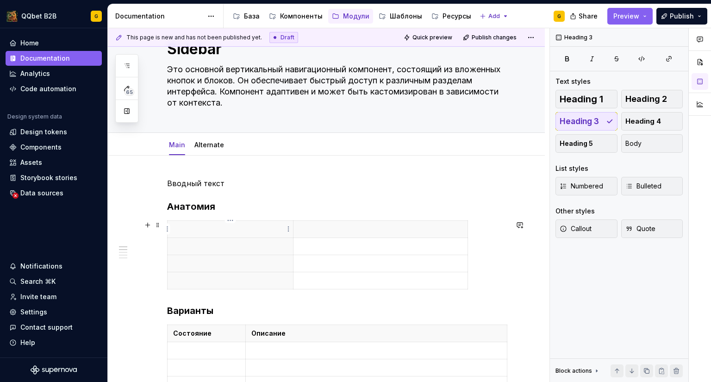
click at [216, 228] on p at bounding box center [230, 229] width 114 height 9
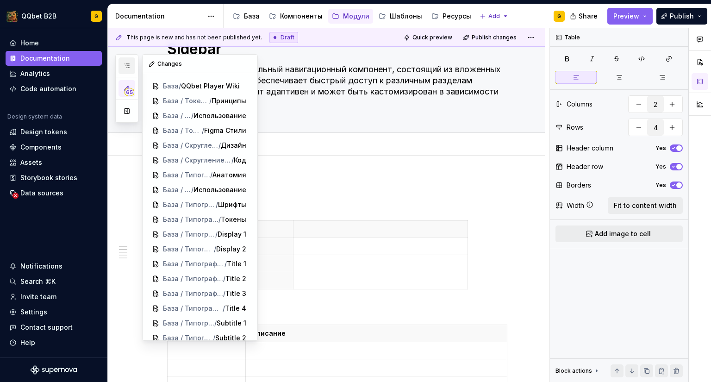
click at [129, 68] on icon "button" at bounding box center [126, 65] width 7 height 7
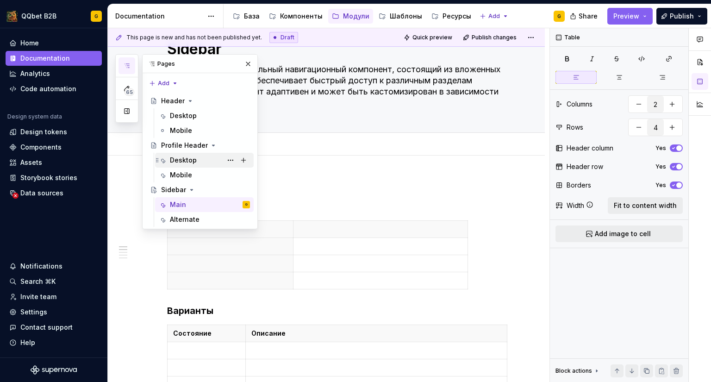
click at [192, 161] on div "Desktop" at bounding box center [183, 160] width 27 height 9
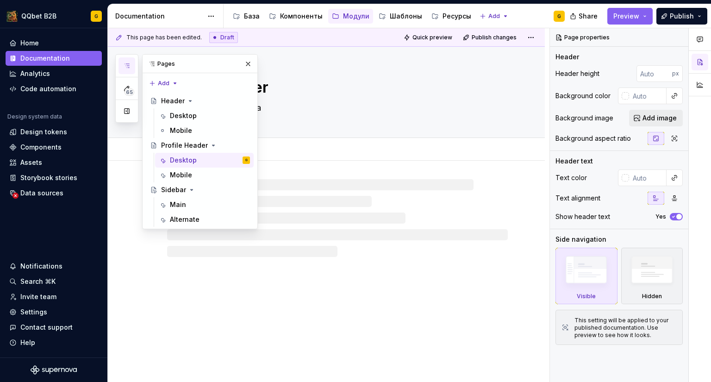
click at [310, 233] on div at bounding box center [337, 218] width 341 height 78
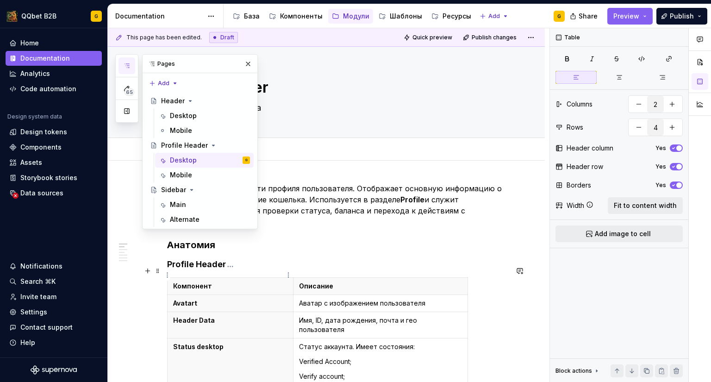
click at [224, 282] on p "Компонент" at bounding box center [230, 286] width 114 height 9
click at [190, 282] on p "Компонент" at bounding box center [230, 286] width 114 height 9
copy p "Компонент"
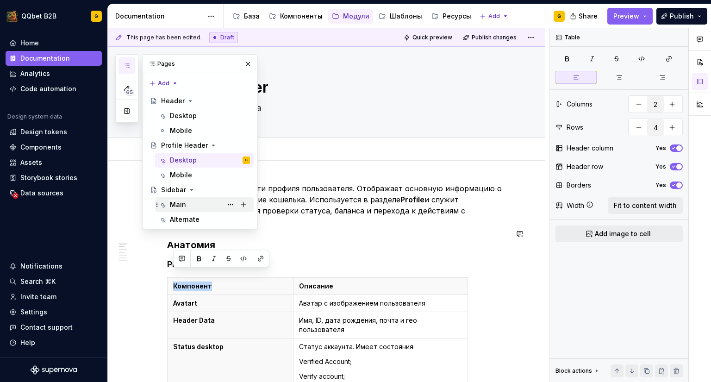
click at [190, 201] on div "Main" at bounding box center [210, 204] width 80 height 13
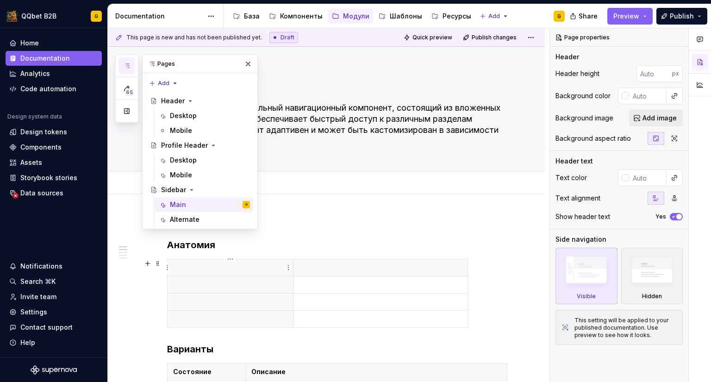
click at [228, 274] on th at bounding box center [231, 267] width 126 height 17
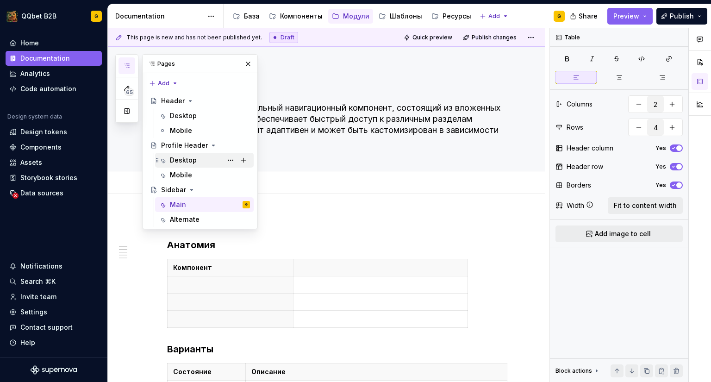
click at [191, 158] on div "Desktop" at bounding box center [183, 160] width 27 height 9
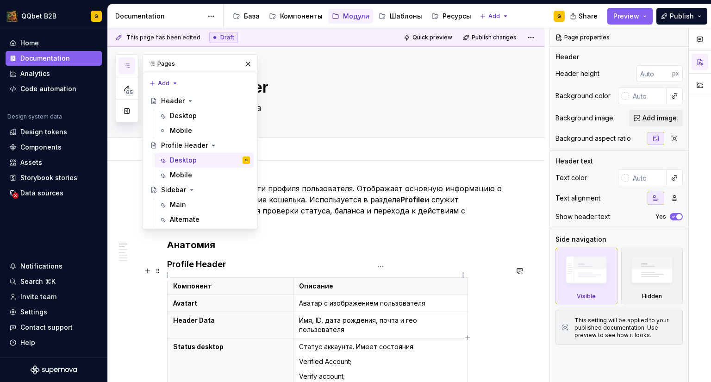
click at [327, 282] on p "Описание" at bounding box center [380, 286] width 163 height 9
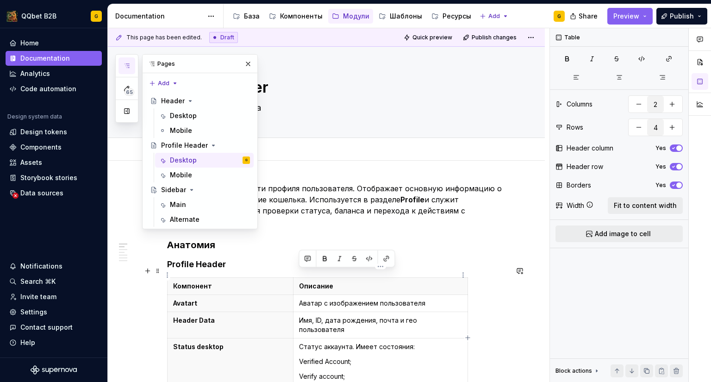
click at [327, 282] on p "Описание" at bounding box center [380, 286] width 163 height 9
copy p "Описание"
click at [179, 203] on div "Main" at bounding box center [178, 204] width 16 height 9
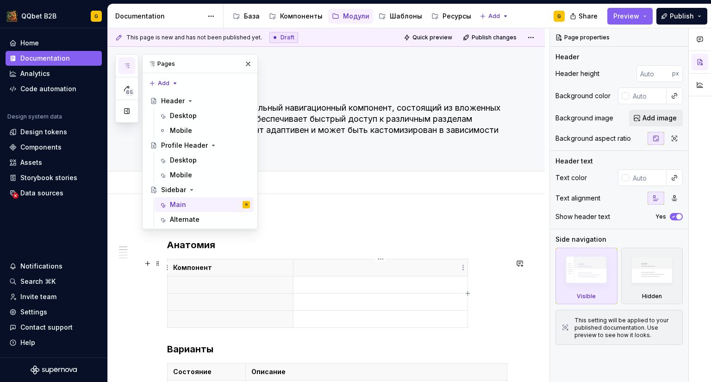
click at [309, 267] on p at bounding box center [380, 267] width 163 height 9
type textarea "*"
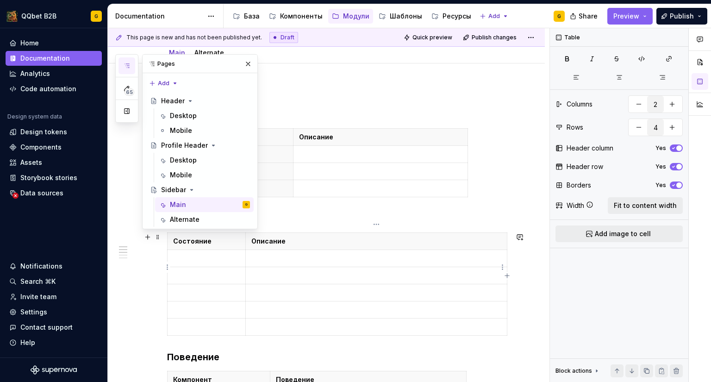
scroll to position [139, 0]
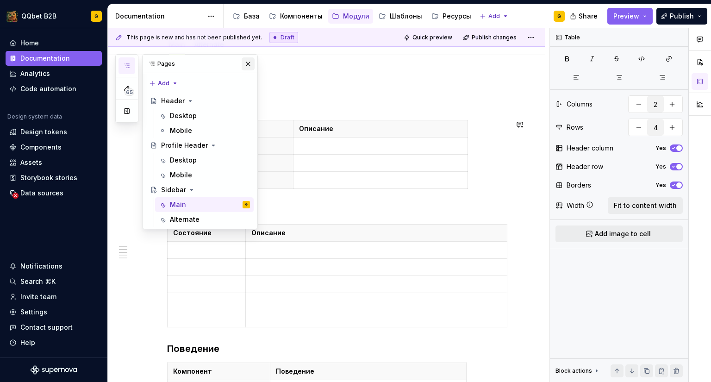
click at [247, 63] on button "button" at bounding box center [248, 63] width 13 height 13
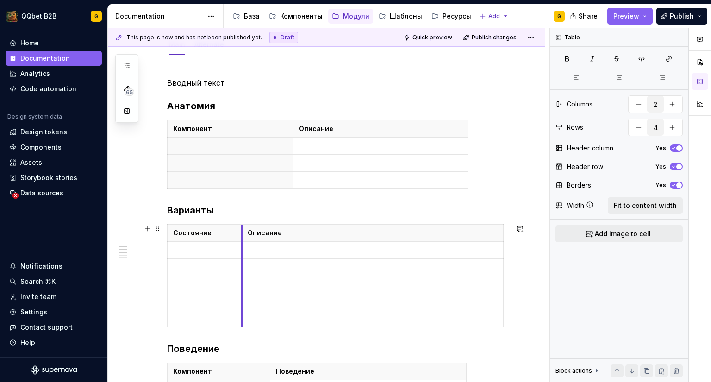
click at [244, 233] on th "Описание" at bounding box center [373, 233] width 262 height 17
drag, startPoint x: 502, startPoint y: 247, endPoint x: 458, endPoint y: 249, distance: 44.0
drag, startPoint x: 240, startPoint y: 231, endPoint x: 264, endPoint y: 232, distance: 24.1
drag, startPoint x: 468, startPoint y: 146, endPoint x: 483, endPoint y: 147, distance: 14.9
click at [483, 147] on table "Компонент Описание" at bounding box center [325, 154] width 316 height 69
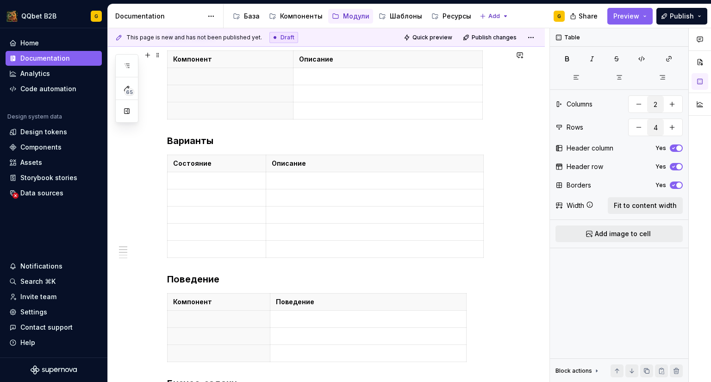
scroll to position [232, 0]
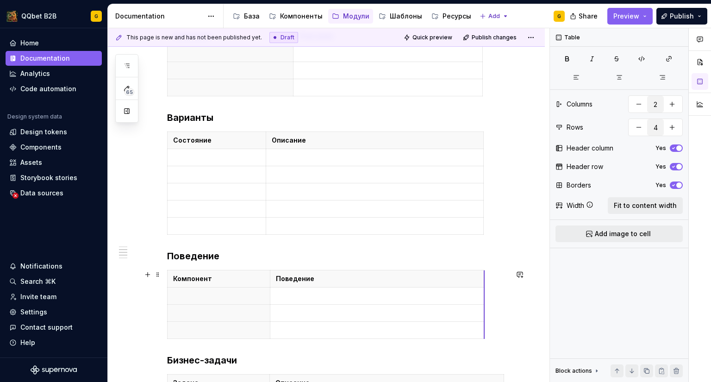
drag, startPoint x: 466, startPoint y: 314, endPoint x: 484, endPoint y: 313, distance: 18.1
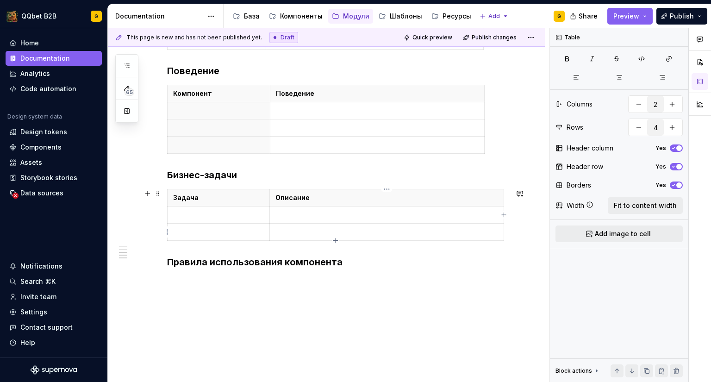
type input "3"
click at [502, 233] on td at bounding box center [387, 232] width 234 height 17
drag, startPoint x: 504, startPoint y: 234, endPoint x: 469, endPoint y: 248, distance: 37.8
click at [335, 298] on div "Вводный текст Анатомия Компонент Описание Варианты Состояние Описание Поведение…" at bounding box center [326, 85] width 437 height 617
click at [336, 352] on div "Вводный текст Анатомия Компонент Описание Варианты Состояние Описание Поведение…" at bounding box center [326, 85] width 437 height 617
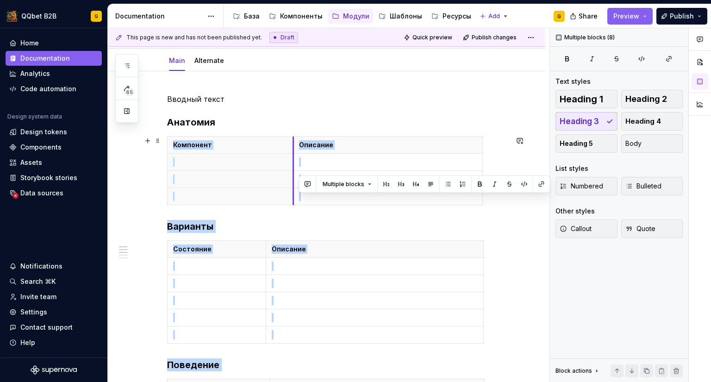
scroll to position [30, 0]
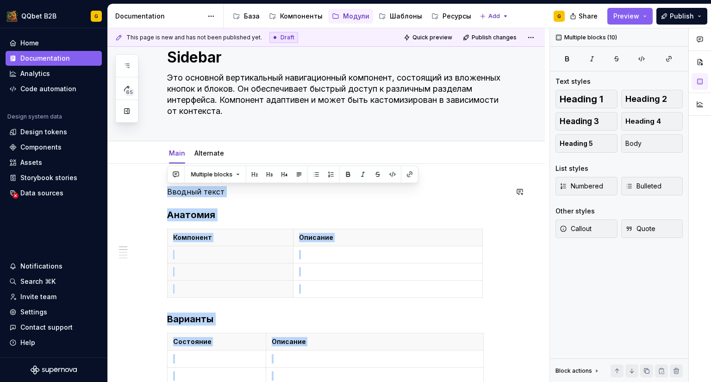
drag, startPoint x: 347, startPoint y: 232, endPoint x: 168, endPoint y: 185, distance: 185.7
copy div "Вводный текст Анатомия Компонент Описание Варианты Состояние Описание Поведение…"
click at [213, 153] on link "Alternate" at bounding box center [210, 153] width 30 height 8
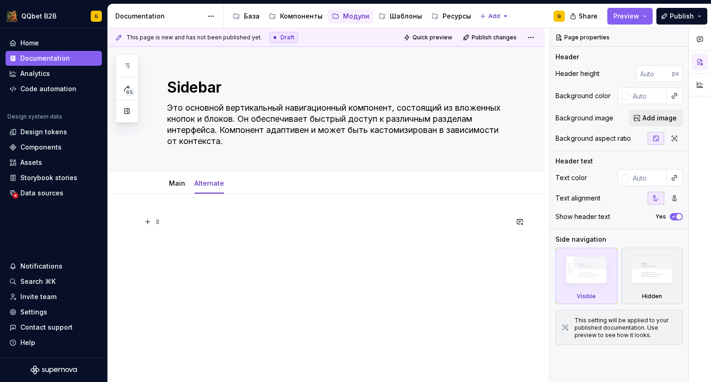
click at [189, 224] on p at bounding box center [337, 221] width 341 height 11
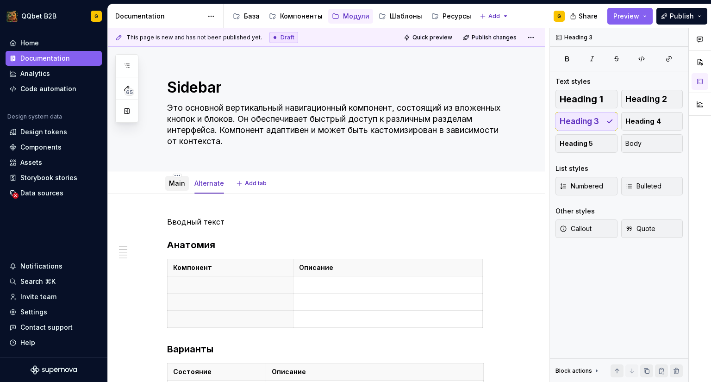
click at [180, 189] on div "Main" at bounding box center [177, 183] width 24 height 15
click at [176, 177] on div "Main" at bounding box center [177, 183] width 24 height 15
click at [179, 182] on link "Main" at bounding box center [177, 183] width 16 height 8
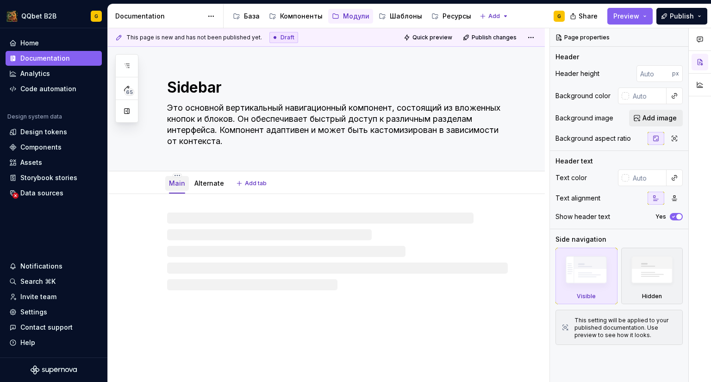
type textarea "*"
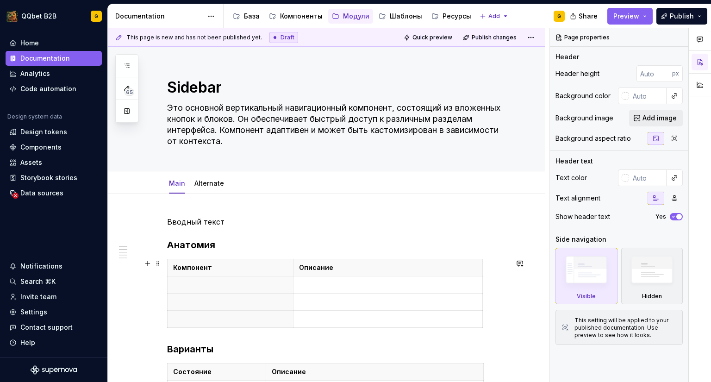
scroll to position [93, 0]
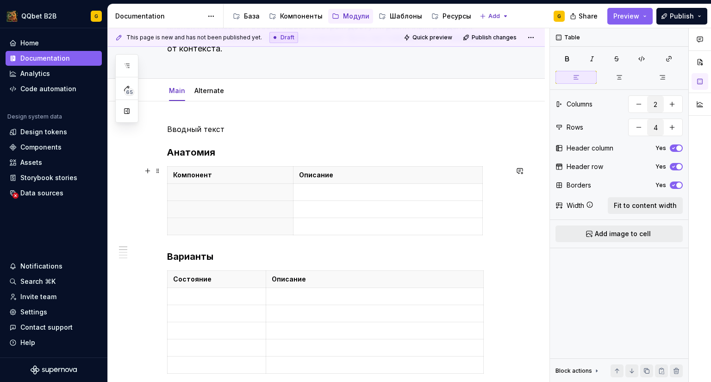
click at [504, 226] on div "Компонент Описание" at bounding box center [337, 202] width 341 height 73
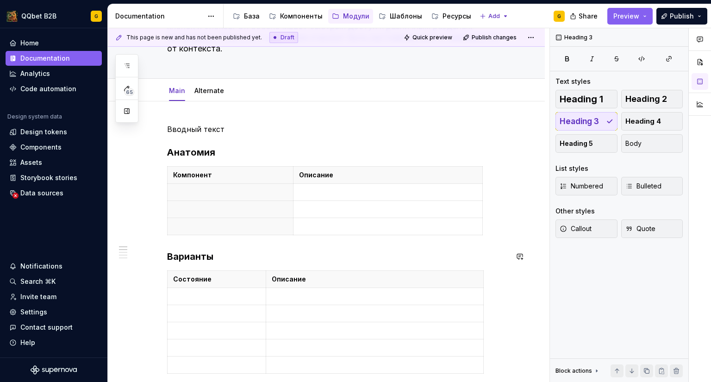
click at [195, 249] on div "Вводный текст Анатомия Компонент Описание Варианты Состояние Описание Поведение…" at bounding box center [337, 368] width 341 height 488
click at [168, 257] on h3 "Варианты" at bounding box center [337, 256] width 341 height 13
click at [184, 249] on div "Вводный текст Анатомия Компонент Описание Варианты Состояние Описание Поведение…" at bounding box center [337, 379] width 341 height 510
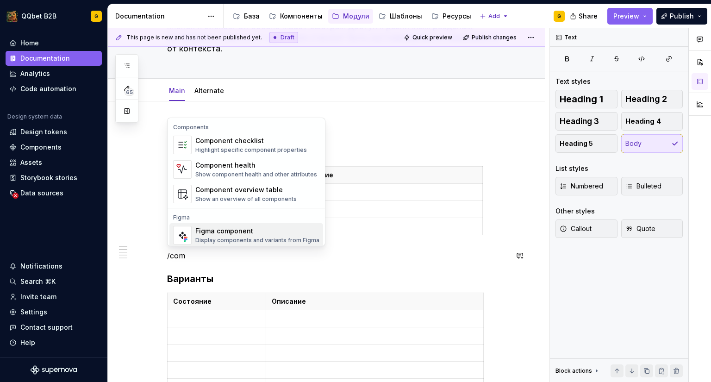
click at [199, 240] on div "Display components and variants from Figma" at bounding box center [257, 240] width 124 height 7
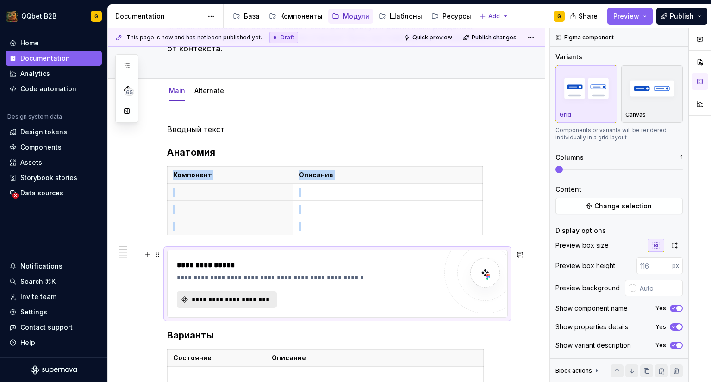
click at [266, 305] on button "**********" at bounding box center [227, 299] width 100 height 17
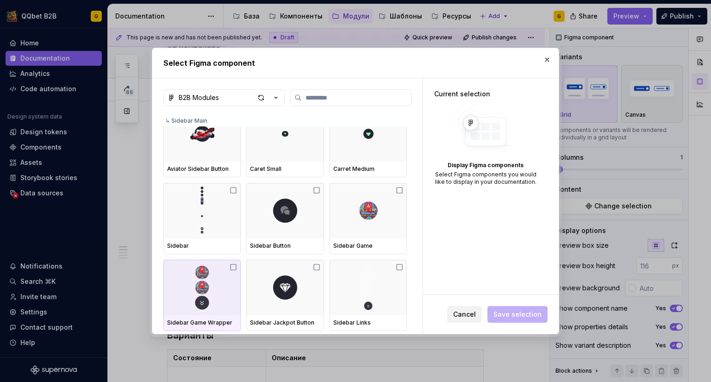
scroll to position [741, 0]
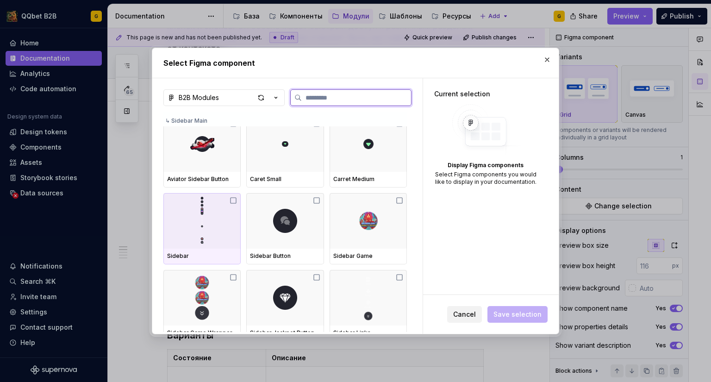
click at [220, 247] on div at bounding box center [201, 221] width 77 height 56
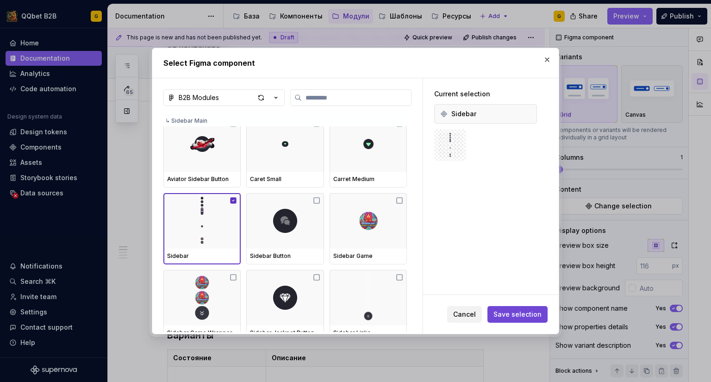
click at [527, 311] on span "Save selection" at bounding box center [518, 314] width 48 height 9
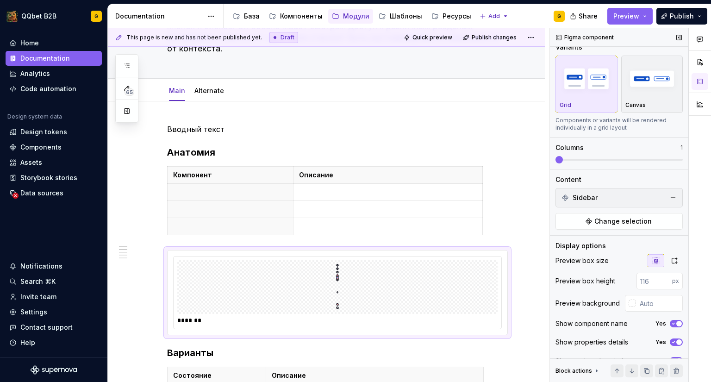
scroll to position [24, 0]
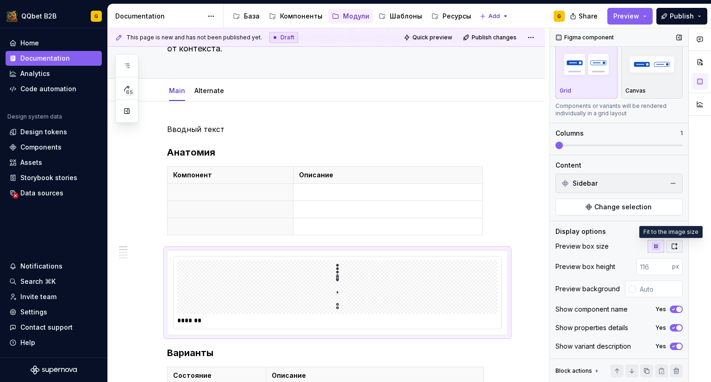
click at [673, 245] on icon "button" at bounding box center [674, 246] width 7 height 7
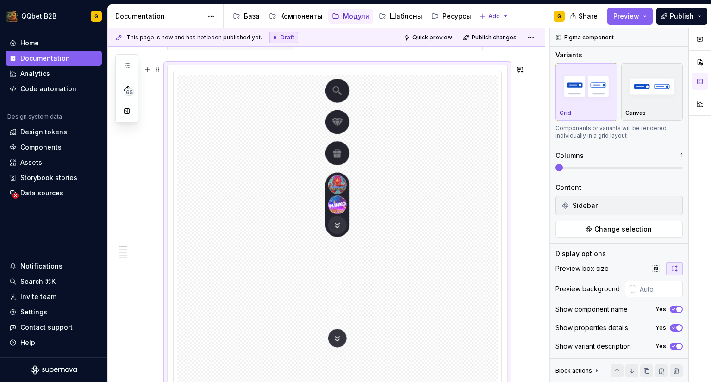
scroll to position [139, 0]
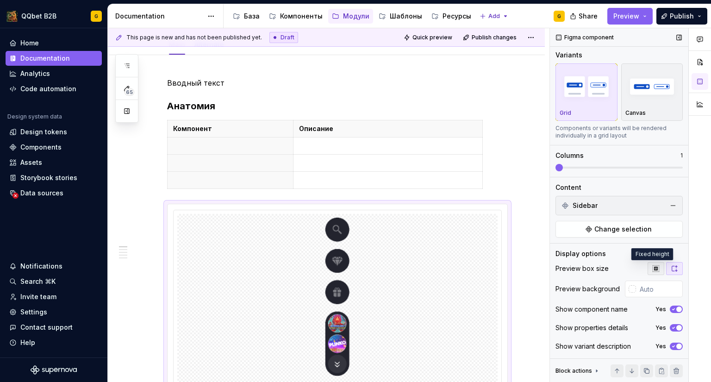
click at [654, 266] on icon "button" at bounding box center [656, 268] width 7 height 7
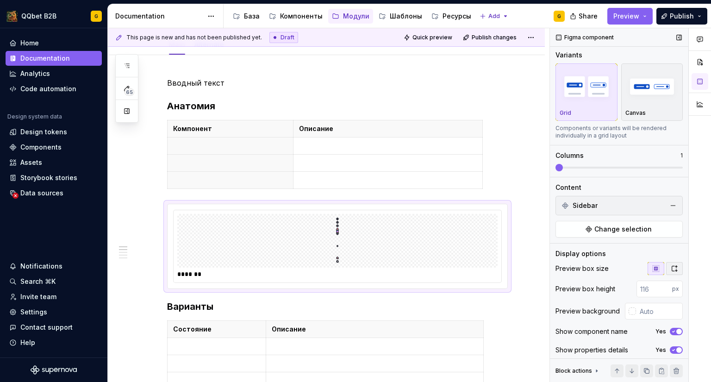
click at [673, 266] on icon "button" at bounding box center [675, 269] width 5 height 6
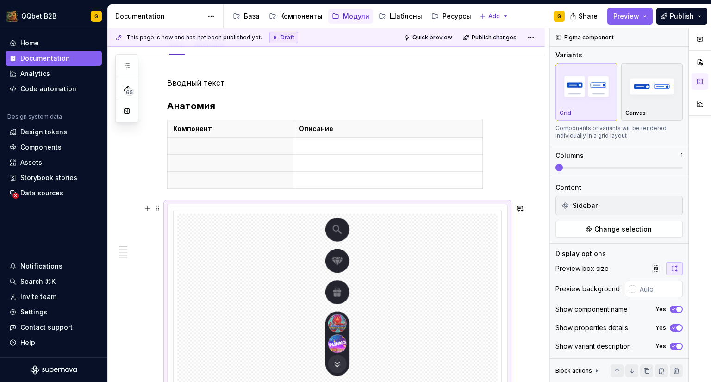
scroll to position [0, 0]
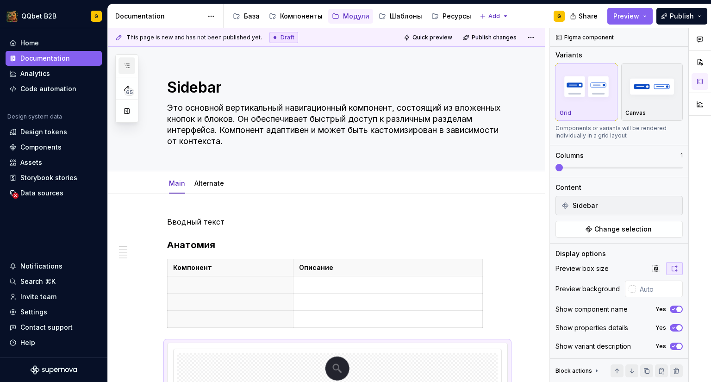
click at [129, 66] on icon "button" at bounding box center [127, 66] width 5 height 4
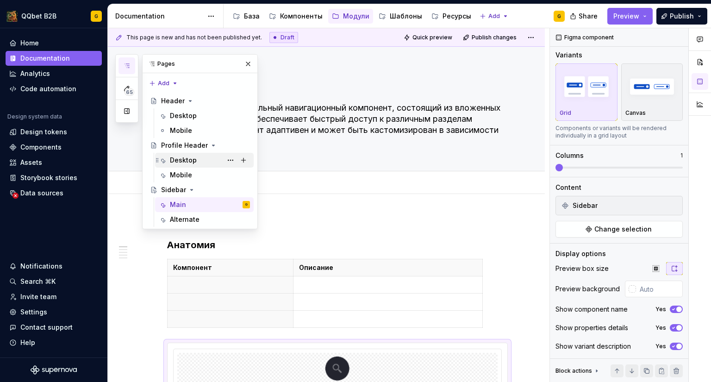
click at [195, 157] on div "Desktop" at bounding box center [210, 160] width 80 height 13
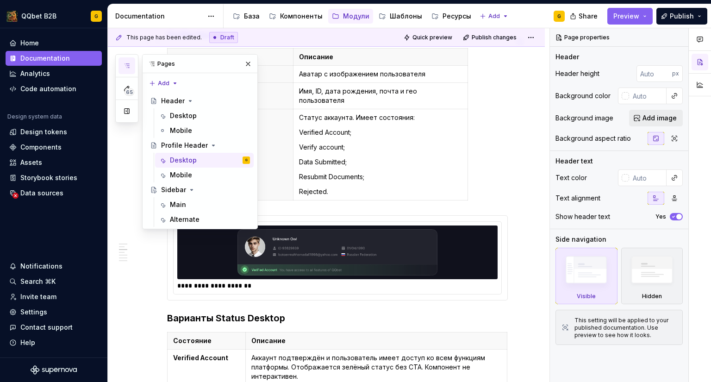
scroll to position [232, 0]
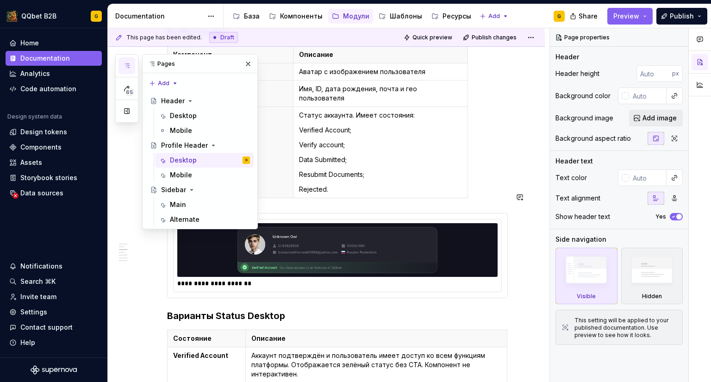
click at [460, 235] on img at bounding box center [337, 250] width 313 height 46
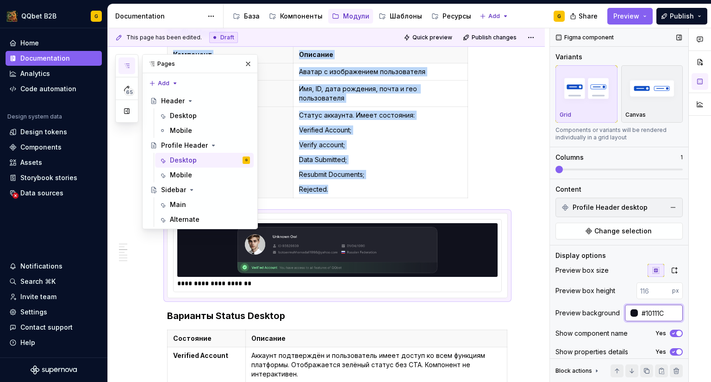
click at [648, 317] on input "#10111C" at bounding box center [660, 313] width 45 height 17
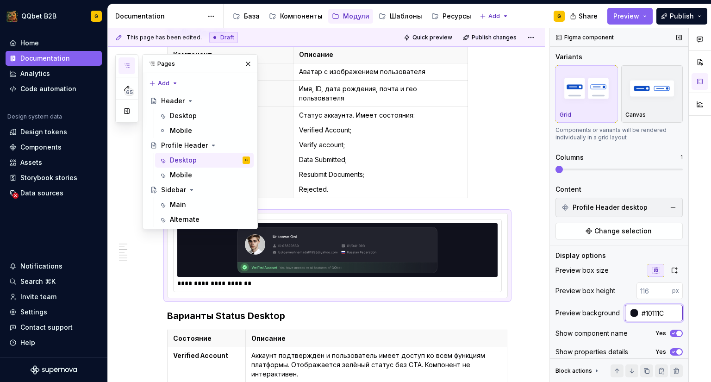
click at [648, 317] on input "#10111C" at bounding box center [660, 313] width 45 height 17
click at [187, 196] on div "Sidebar" at bounding box center [199, 189] width 107 height 15
click at [182, 201] on div "Main" at bounding box center [178, 204] width 16 height 9
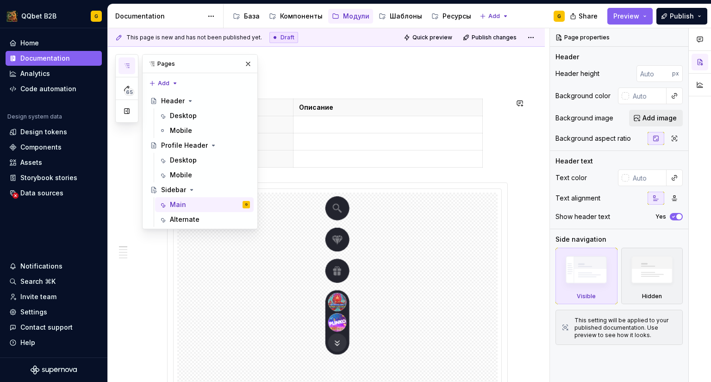
scroll to position [185, 0]
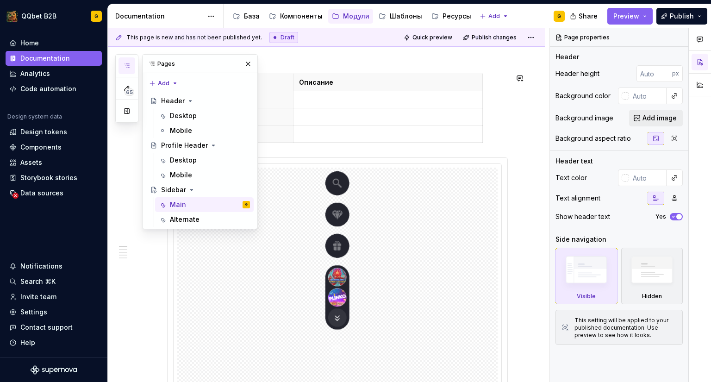
click at [411, 249] on div at bounding box center [337, 383] width 321 height 431
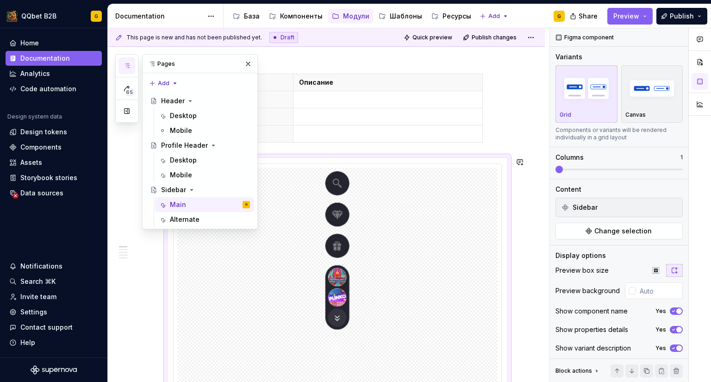
type textarea "*"
click at [664, 295] on input "text" at bounding box center [659, 291] width 47 height 17
paste input "#10111C"
type input "#10111C"
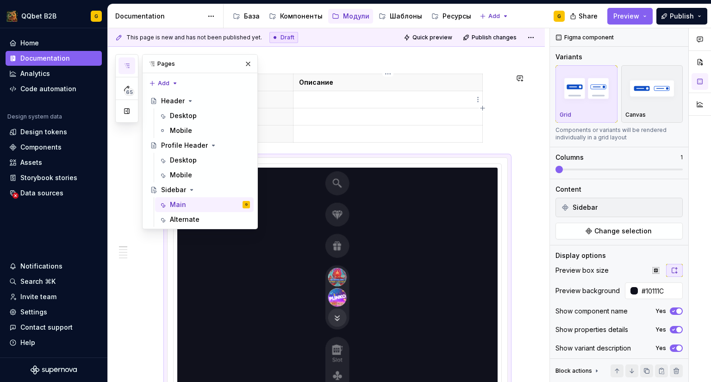
click at [341, 93] on td at bounding box center [387, 99] width 189 height 17
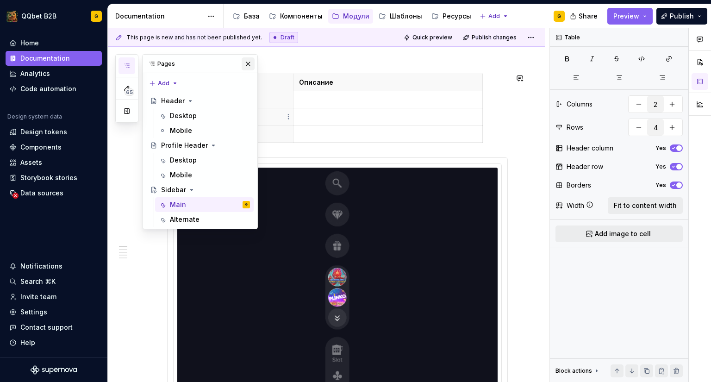
click at [245, 69] on button "button" at bounding box center [248, 63] width 13 height 13
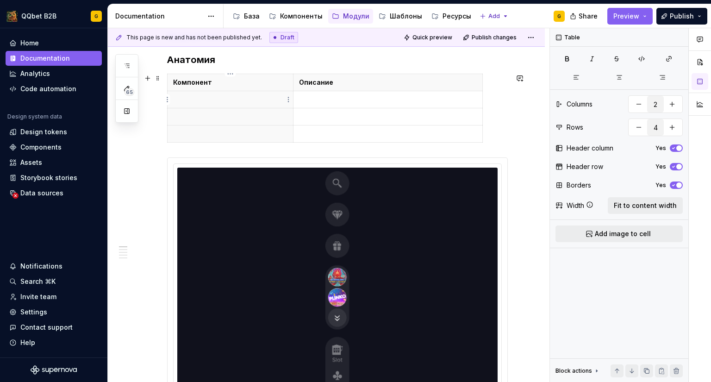
click at [222, 102] on p at bounding box center [230, 99] width 114 height 9
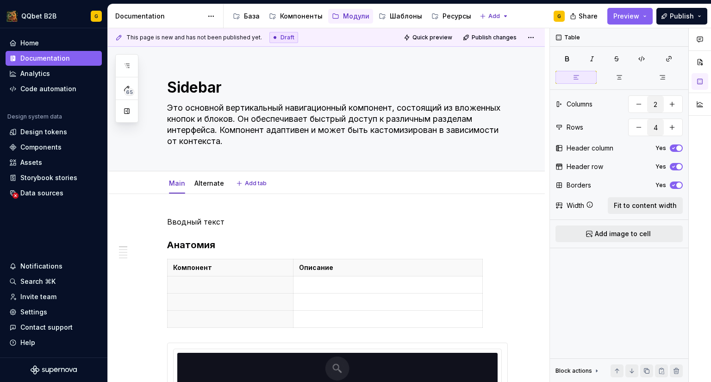
type textarea "*"
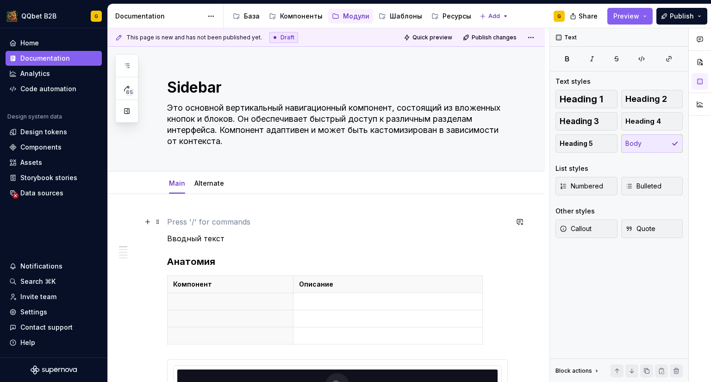
click at [183, 224] on p at bounding box center [337, 221] width 341 height 11
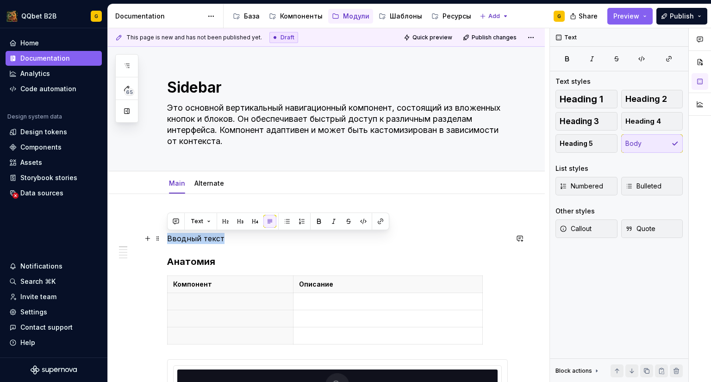
drag, startPoint x: 226, startPoint y: 240, endPoint x: 168, endPoint y: 238, distance: 58.4
click at [168, 238] on p "Вводный текст" at bounding box center [337, 238] width 341 height 11
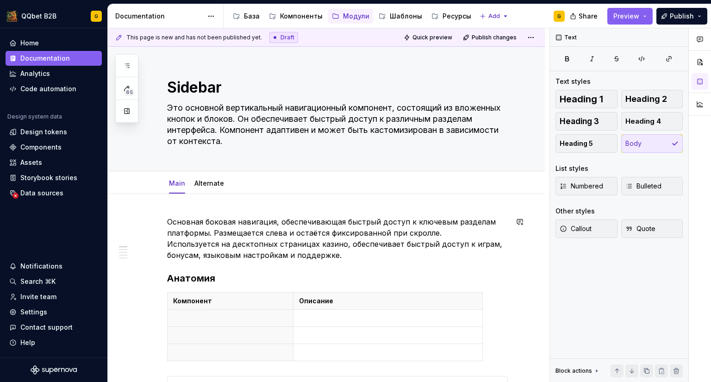
scroll to position [93, 0]
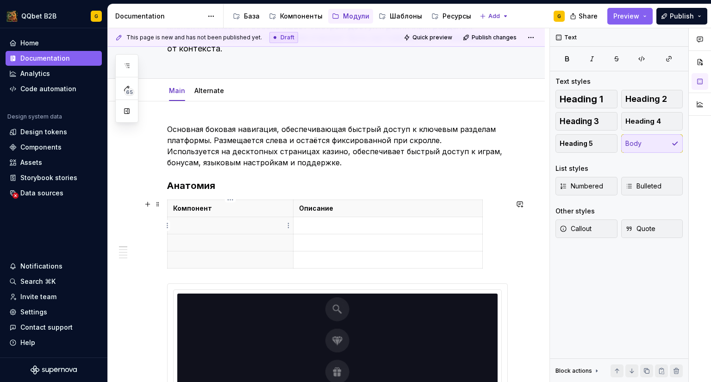
click at [199, 223] on p at bounding box center [230, 225] width 114 height 9
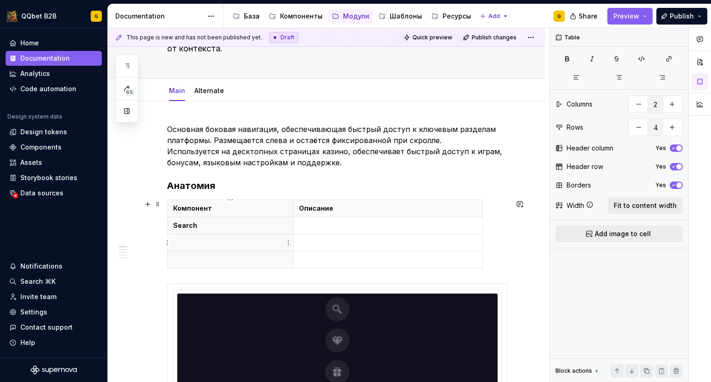
click at [199, 239] on p at bounding box center [230, 242] width 114 height 9
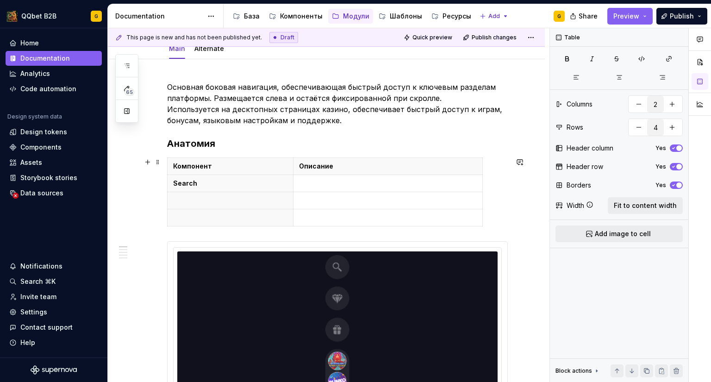
scroll to position [139, 0]
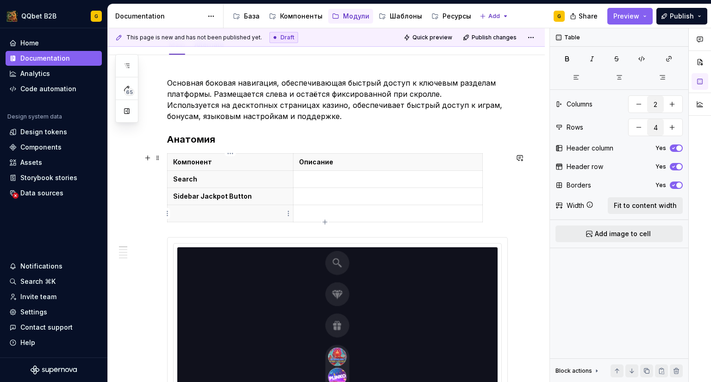
click at [232, 213] on p at bounding box center [230, 213] width 114 height 9
click at [201, 214] on p "Sidebar Button" at bounding box center [230, 213] width 114 height 9
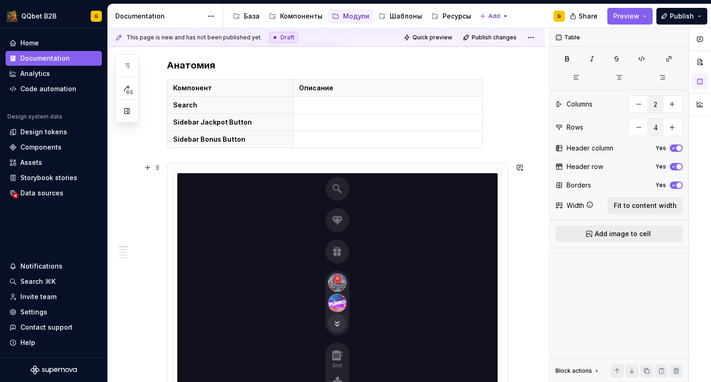
scroll to position [232, 0]
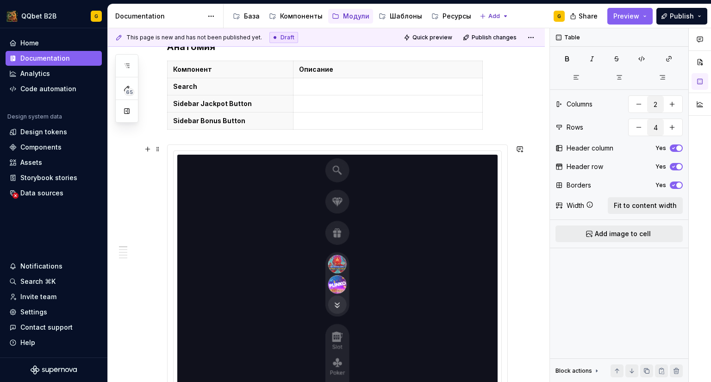
type textarea "*"
click at [170, 119] on html "QQbet B2B G Home Documentation Analytics Code automation Design system data Des…" at bounding box center [355, 191] width 711 height 382
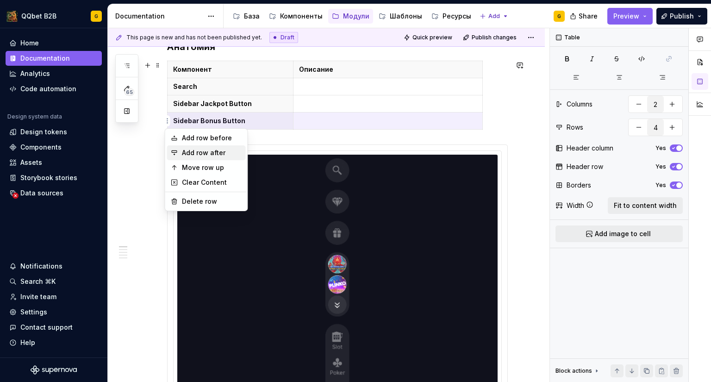
click at [191, 150] on div "Add row after" at bounding box center [212, 152] width 60 height 9
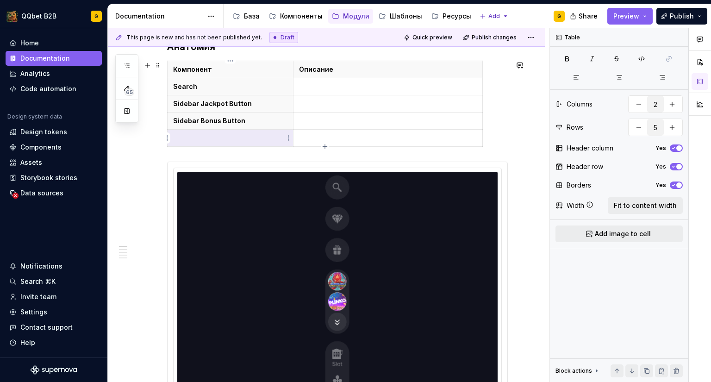
click at [213, 136] on p at bounding box center [230, 137] width 114 height 9
click at [167, 135] on html "QQbet B2B G Home Documentation Analytics Code automation Design system data Des…" at bounding box center [355, 191] width 711 height 382
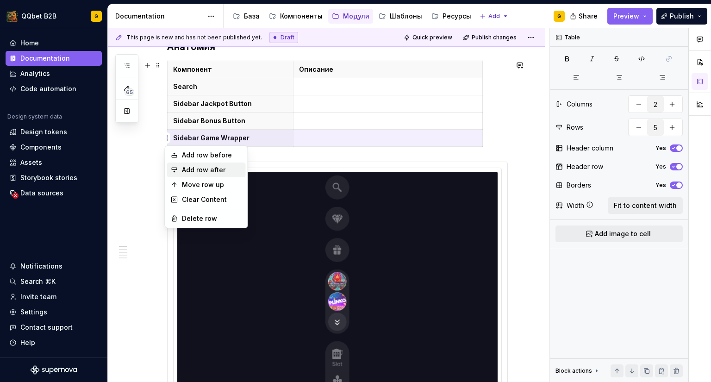
click at [179, 164] on div "Add row after" at bounding box center [206, 170] width 79 height 15
type input "6"
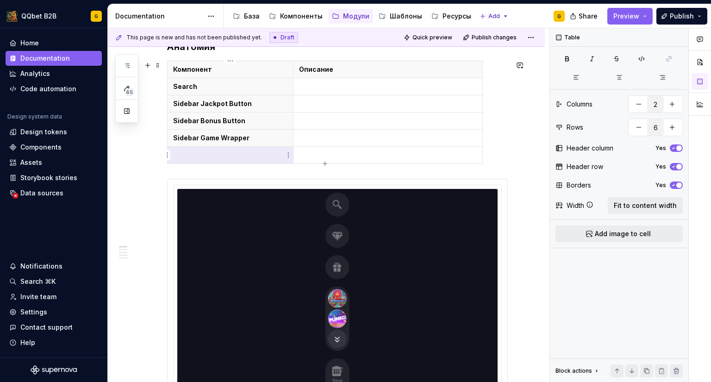
click at [214, 151] on p at bounding box center [230, 155] width 114 height 9
drag, startPoint x: 250, startPoint y: 137, endPoint x: 218, endPoint y: 138, distance: 31.5
click at [218, 138] on p "Sidebar Game Wrapper" at bounding box center [230, 137] width 114 height 9
click at [333, 139] on p at bounding box center [388, 137] width 178 height 9
click at [310, 87] on p at bounding box center [388, 86] width 178 height 9
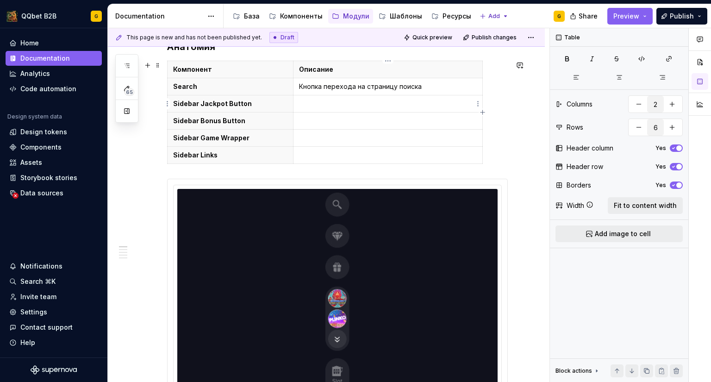
click at [305, 98] on td at bounding box center [387, 103] width 189 height 17
drag, startPoint x: 423, startPoint y: 88, endPoint x: 300, endPoint y: 87, distance: 123.7
click at [300, 87] on p "Кнопка перехода на страницу поиска" at bounding box center [388, 86] width 178 height 9
click at [316, 110] on td at bounding box center [387, 103] width 189 height 17
drag, startPoint x: 437, startPoint y: 102, endPoint x: 393, endPoint y: 103, distance: 44.0
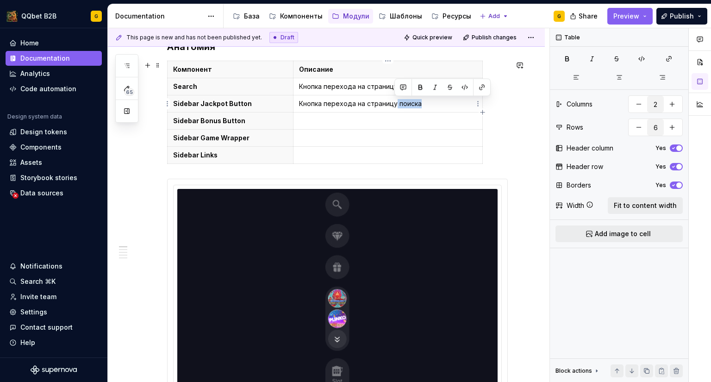
click at [393, 103] on p "Кнопка перехода на страницу поиска" at bounding box center [388, 103] width 178 height 9
click at [393, 103] on p "Кнопка перехода на страницу джекпота" at bounding box center [388, 103] width 178 height 9
click at [383, 124] on p at bounding box center [388, 120] width 178 height 9
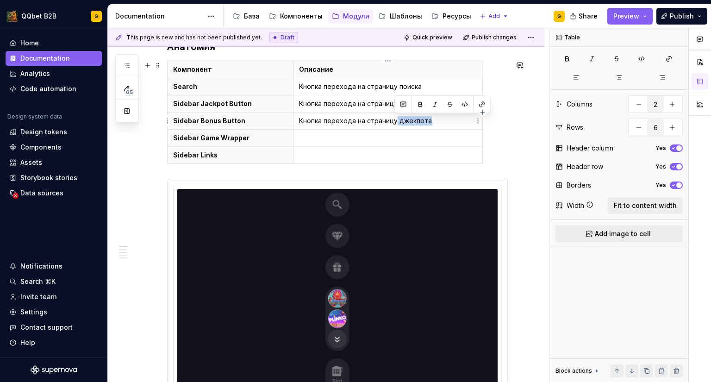
drag, startPoint x: 435, startPoint y: 118, endPoint x: 395, endPoint y: 119, distance: 40.8
click at [395, 119] on p "Кнопка перехода на страницу джекпота" at bounding box center [388, 120] width 178 height 9
click at [314, 139] on p at bounding box center [388, 137] width 178 height 9
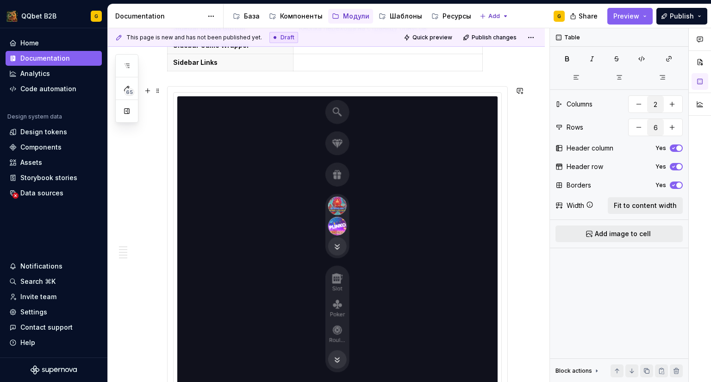
type textarea "*"
